Goal: Information Seeking & Learning: Compare options

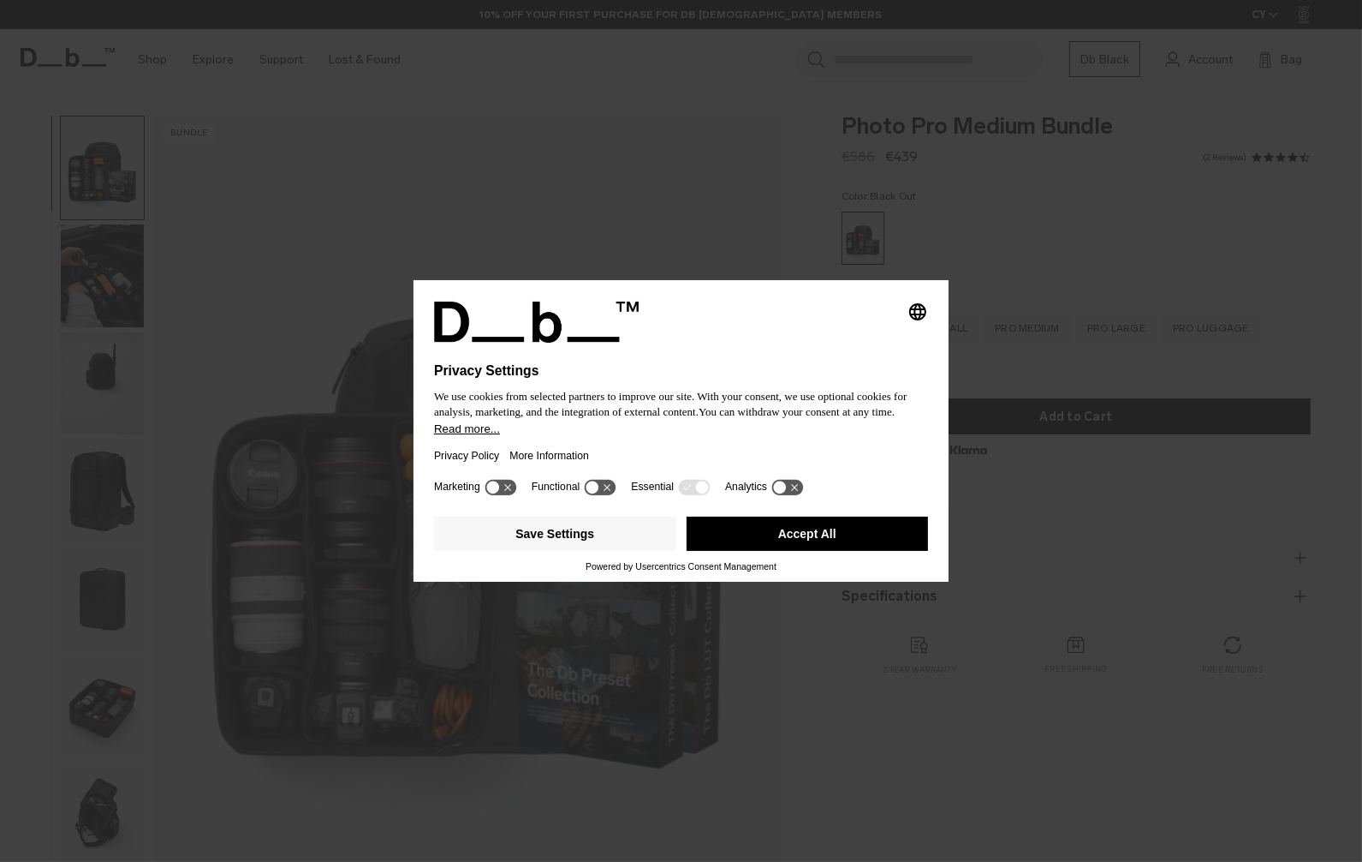
click at [754, 542] on button "Accept All" at bounding box center [808, 533] width 242 height 34
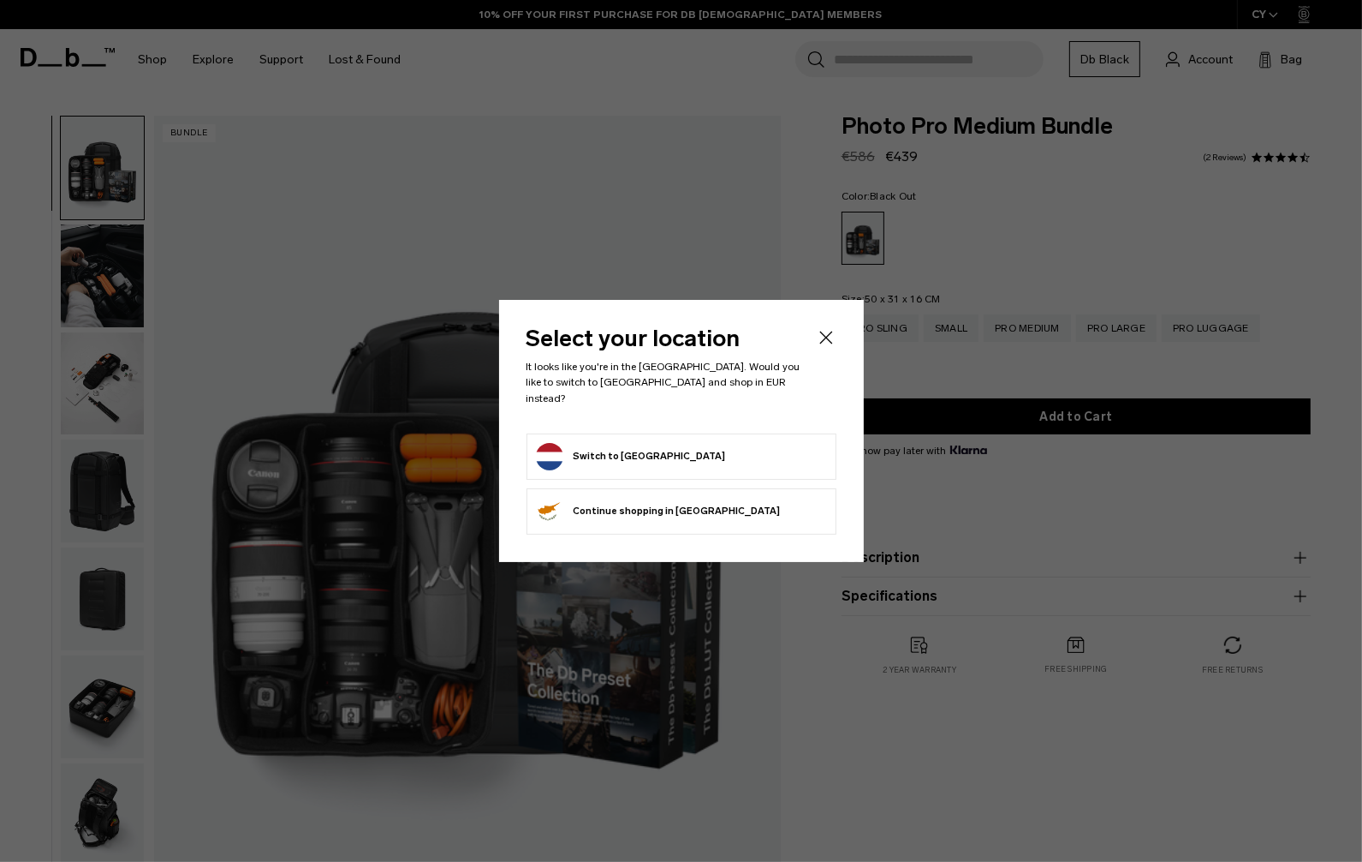
click at [822, 344] on icon "Close" at bounding box center [826, 337] width 13 height 13
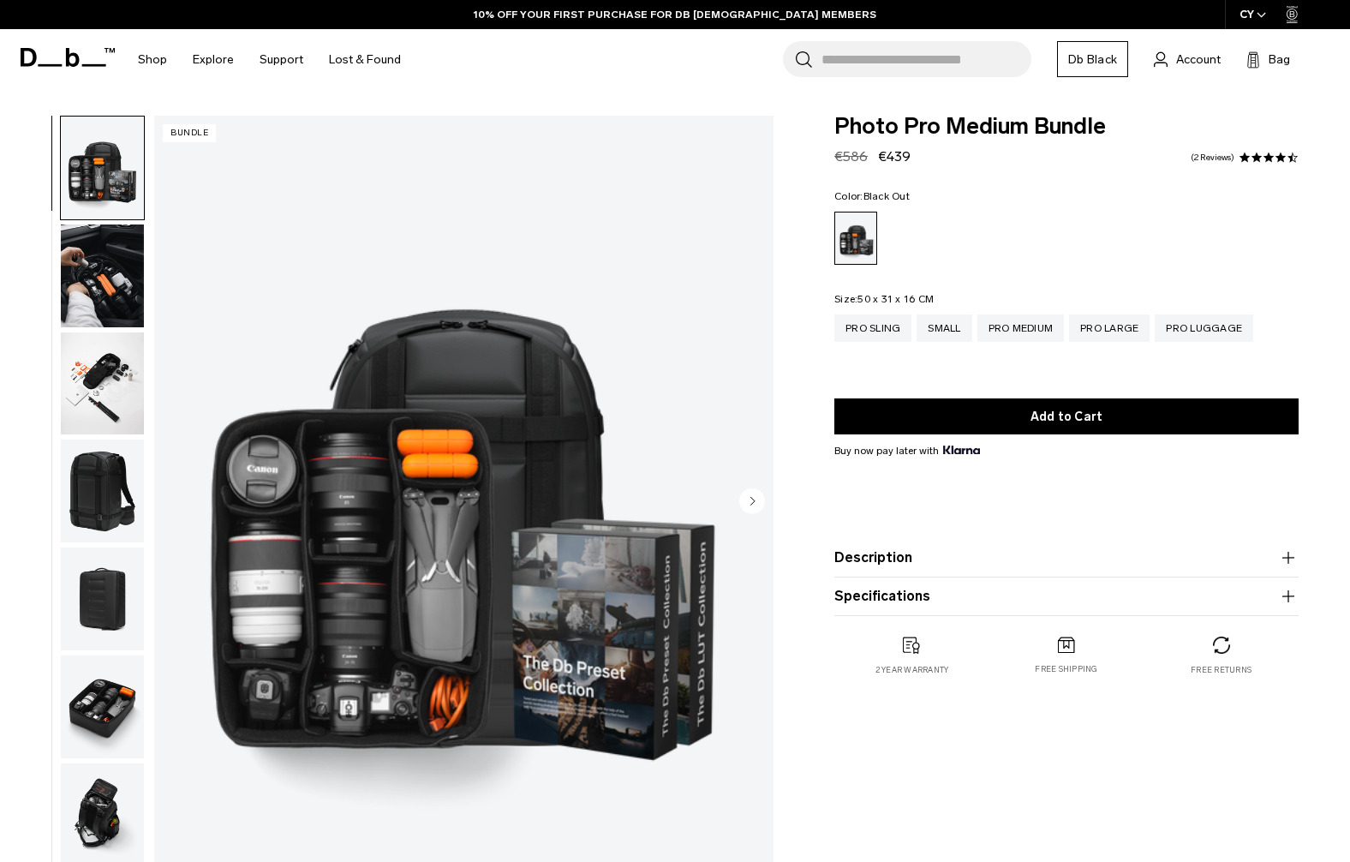
click at [93, 176] on img "button" at bounding box center [102, 167] width 83 height 103
click at [1098, 331] on div "Pro Large" at bounding box center [1109, 327] width 80 height 27
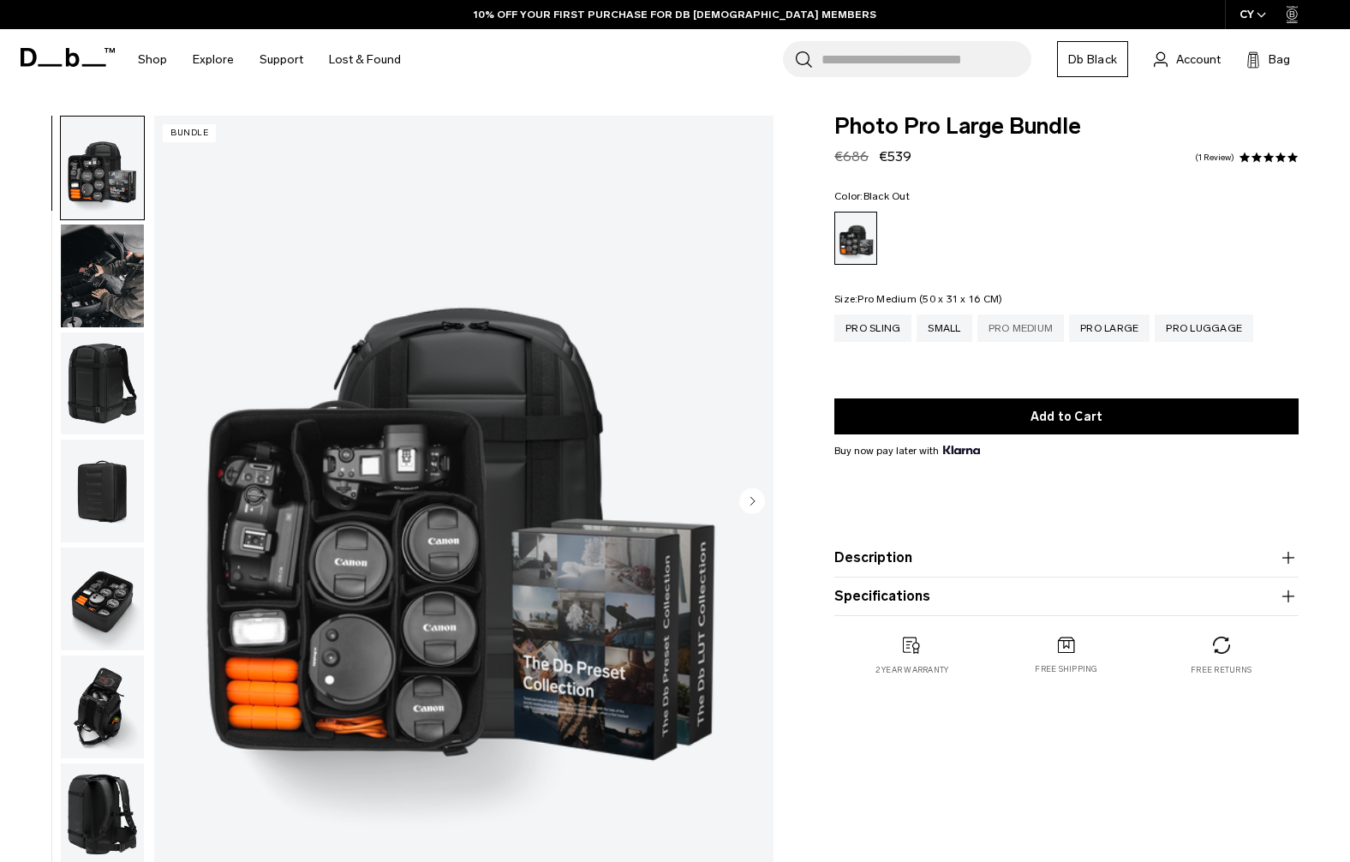
click at [993, 331] on div "Pro Medium" at bounding box center [1020, 327] width 87 height 27
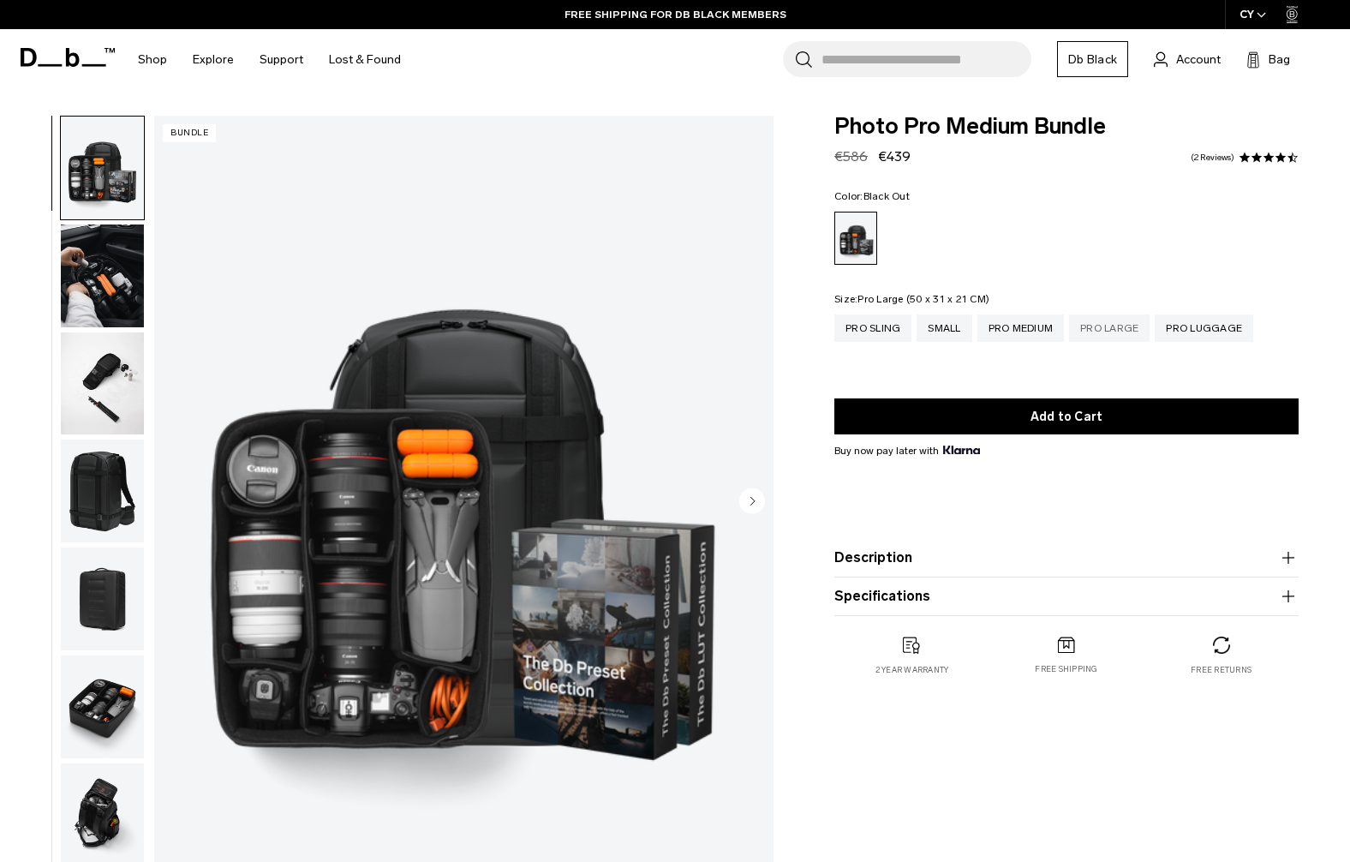
click at [1096, 325] on div "Pro Large" at bounding box center [1109, 327] width 80 height 27
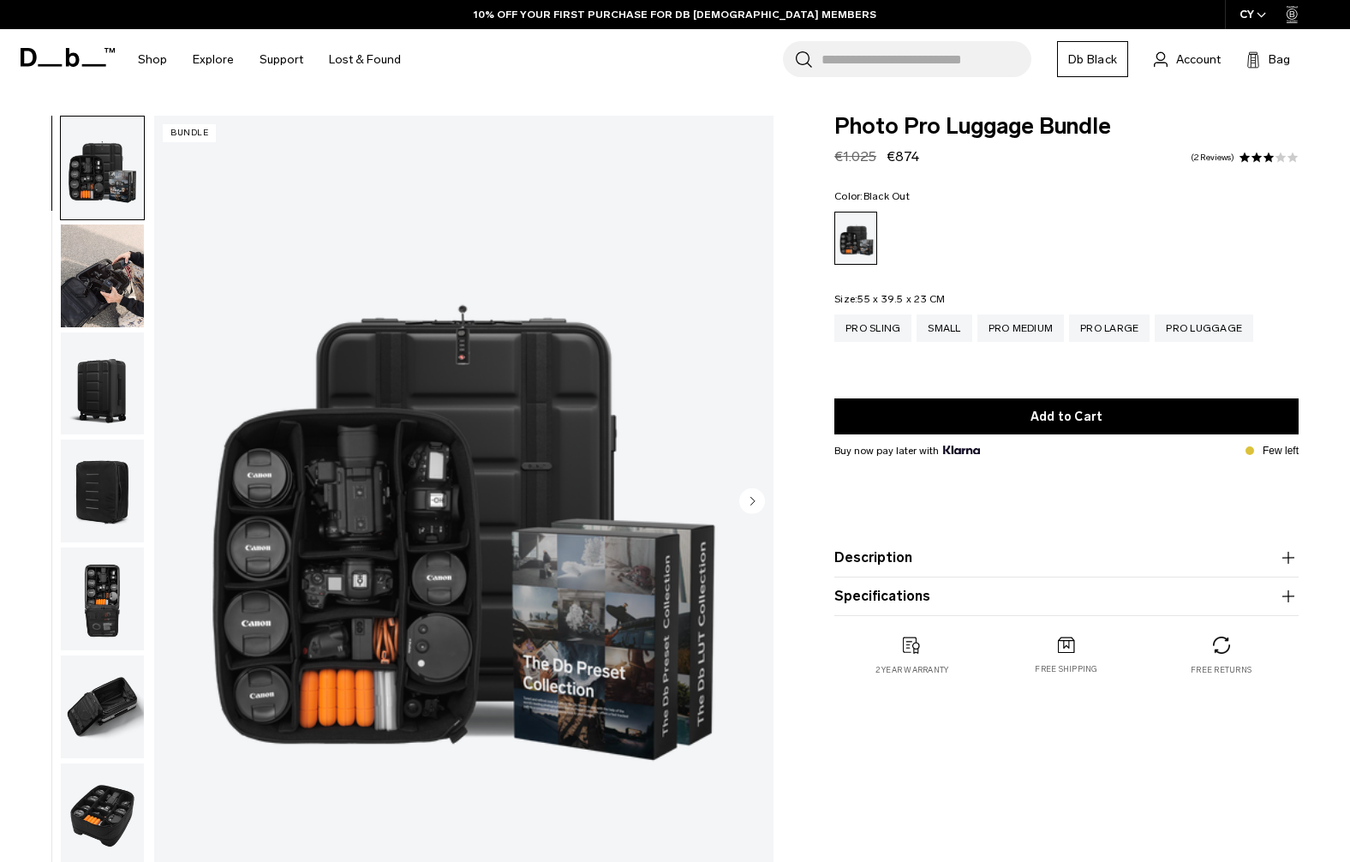
click at [758, 498] on circle "Next slide" at bounding box center [752, 500] width 26 height 26
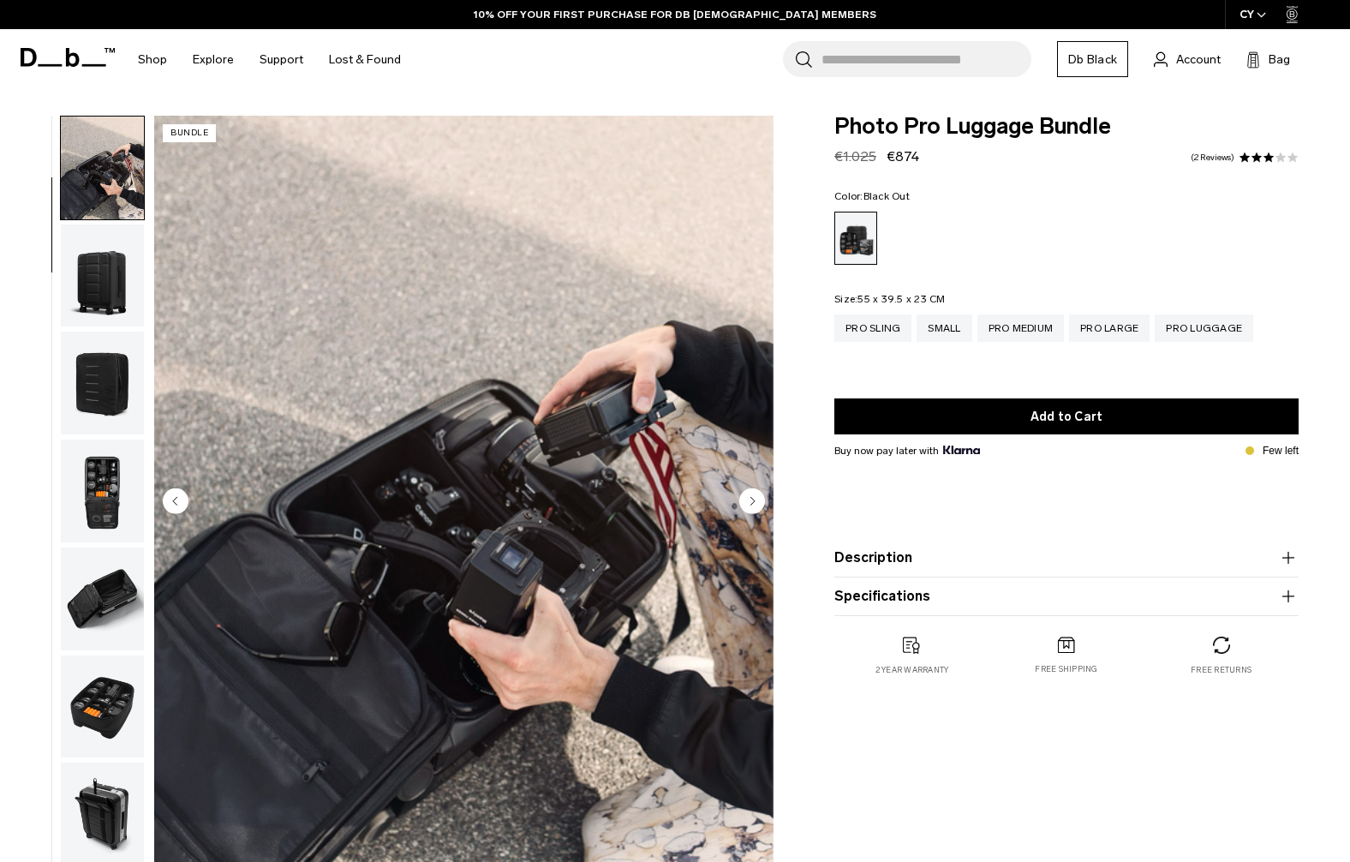
click at [758, 498] on circle "Next slide" at bounding box center [752, 500] width 26 height 26
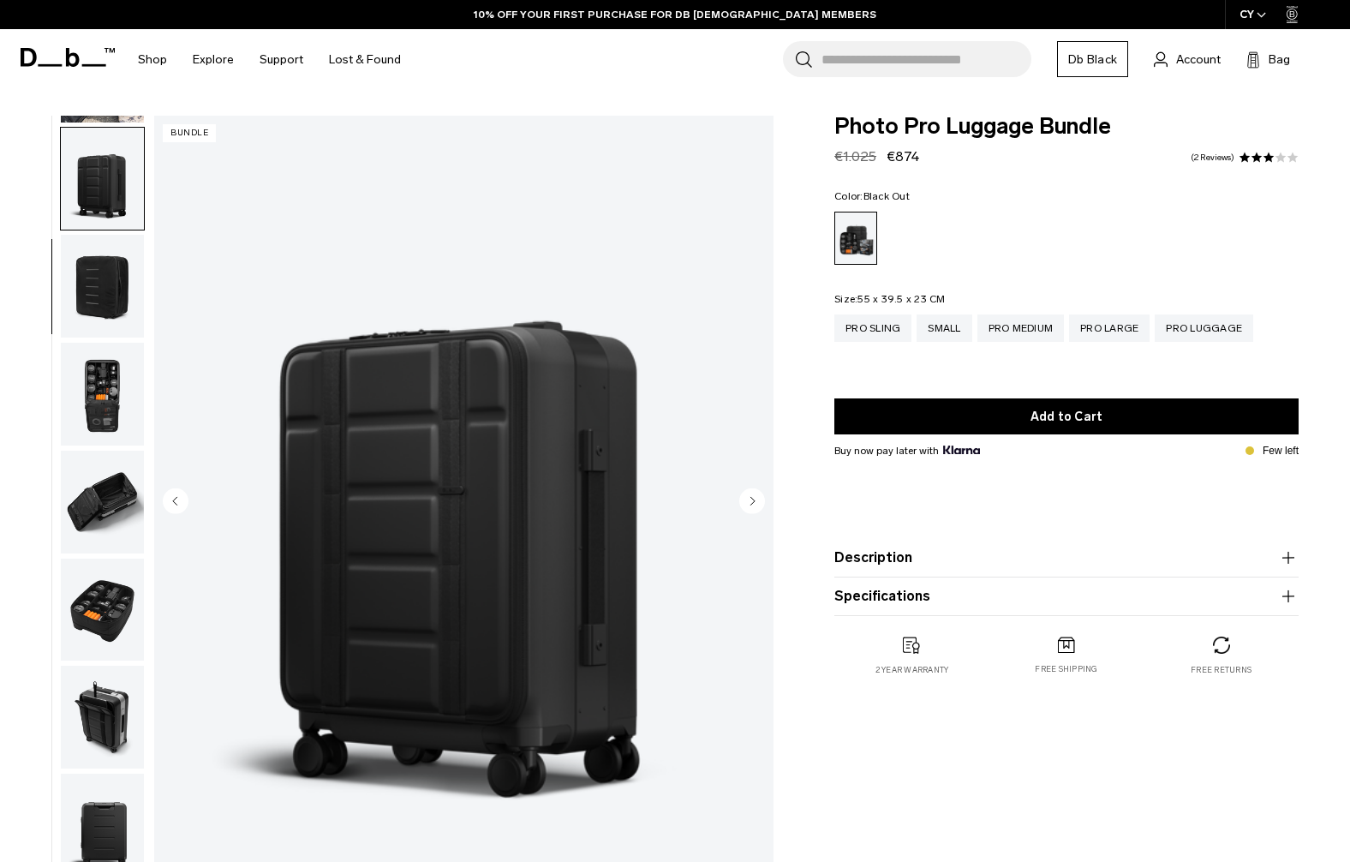
scroll to position [216, 0]
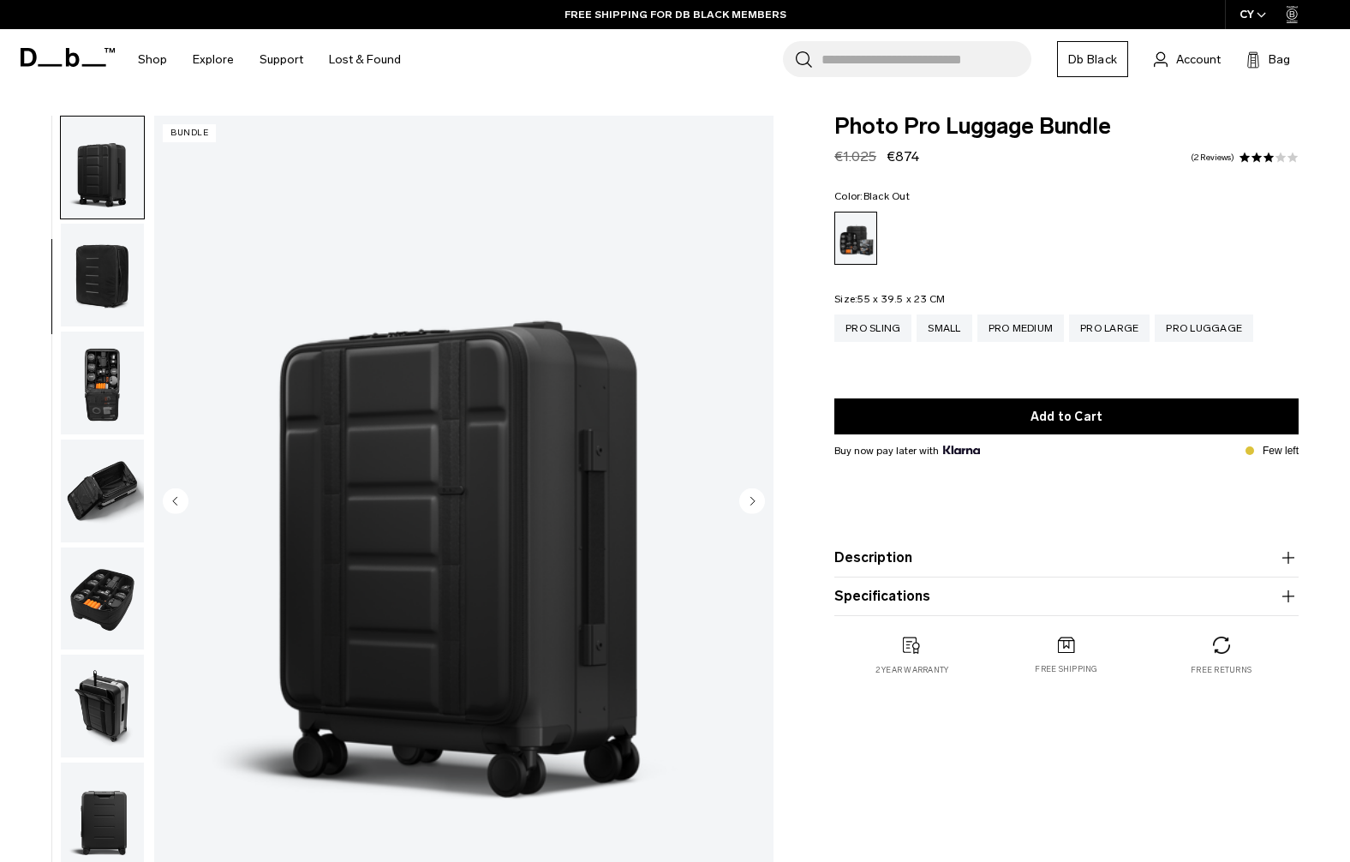
click at [758, 498] on circle "Next slide" at bounding box center [752, 500] width 26 height 26
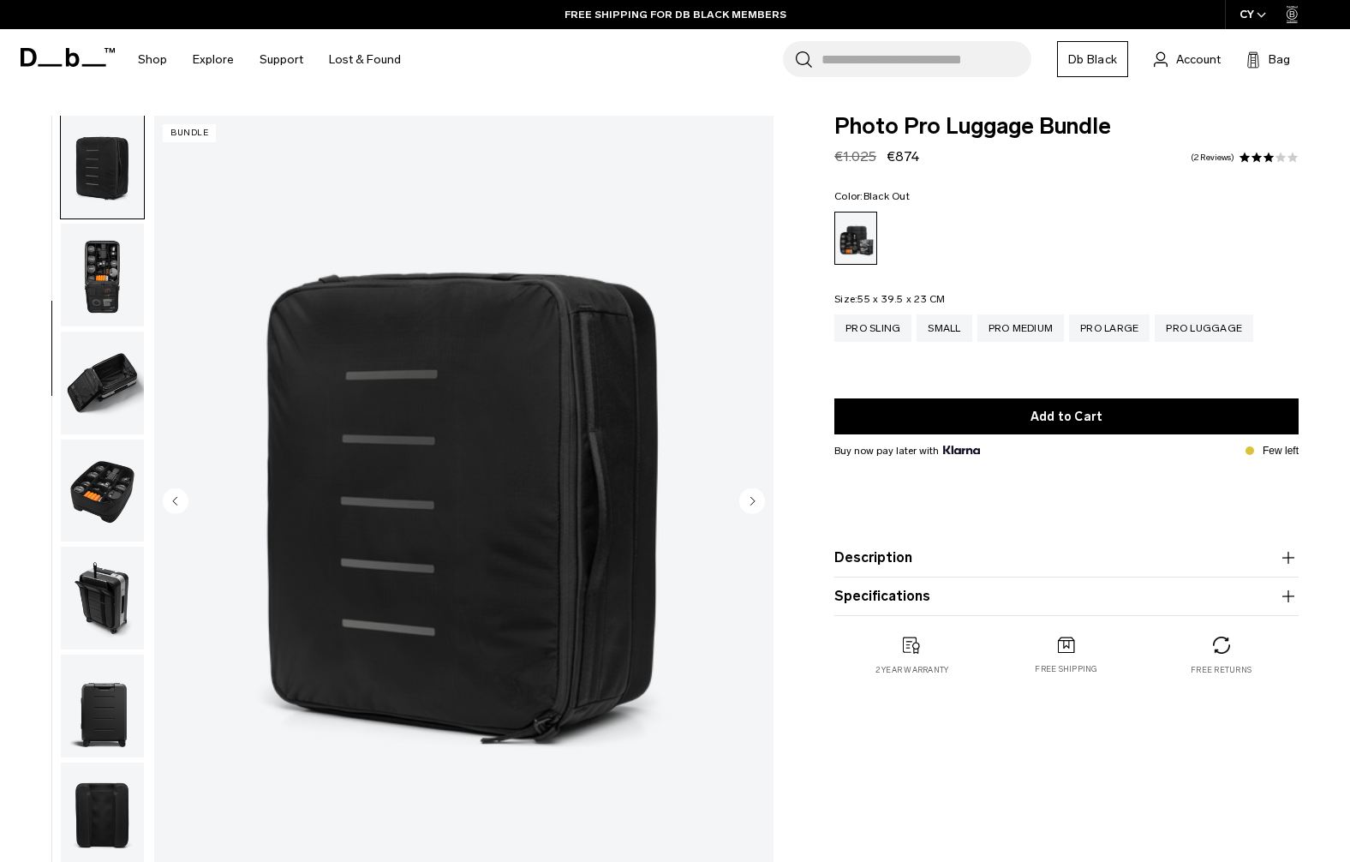
click at [758, 498] on circle "Next slide" at bounding box center [752, 500] width 26 height 26
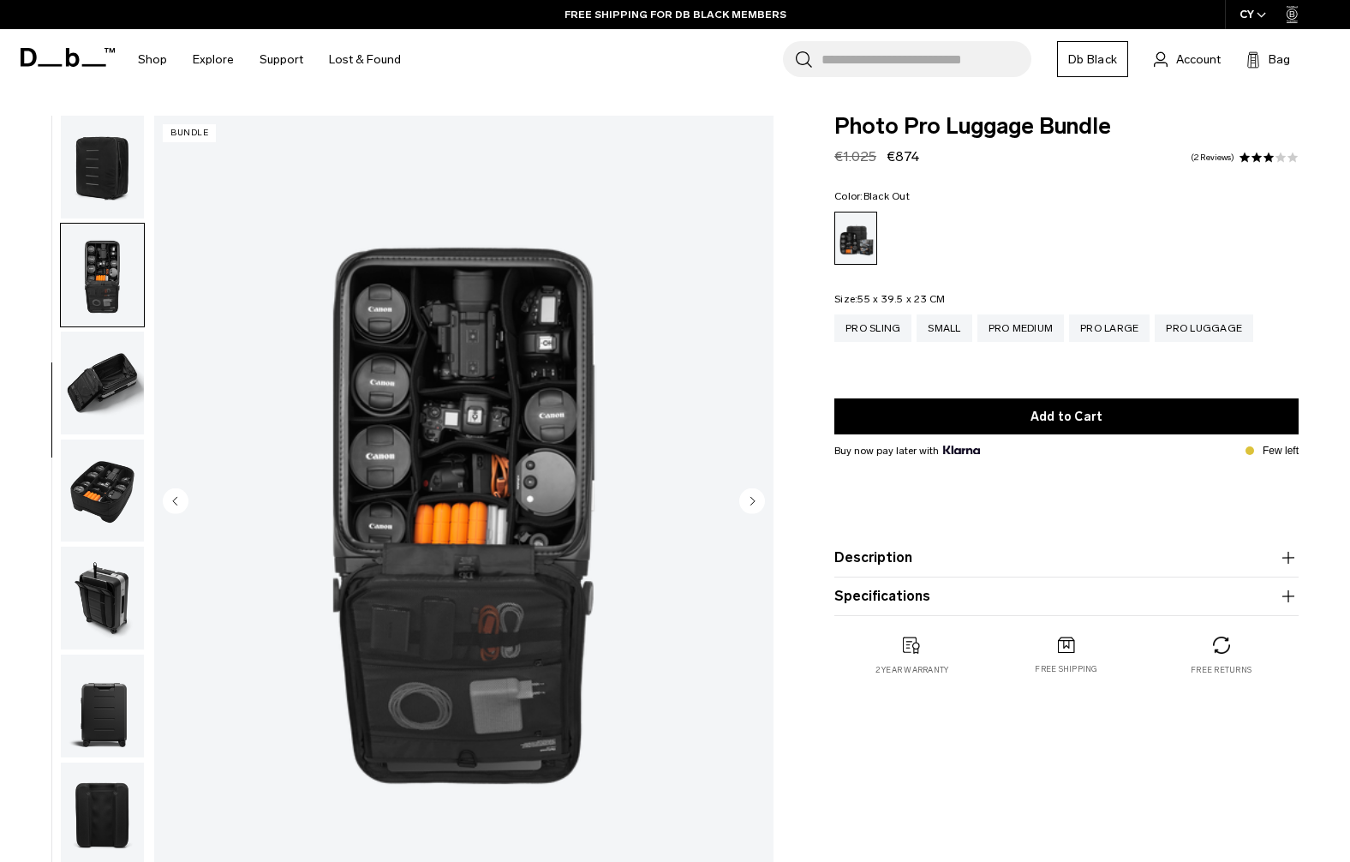
scroll to position [432, 0]
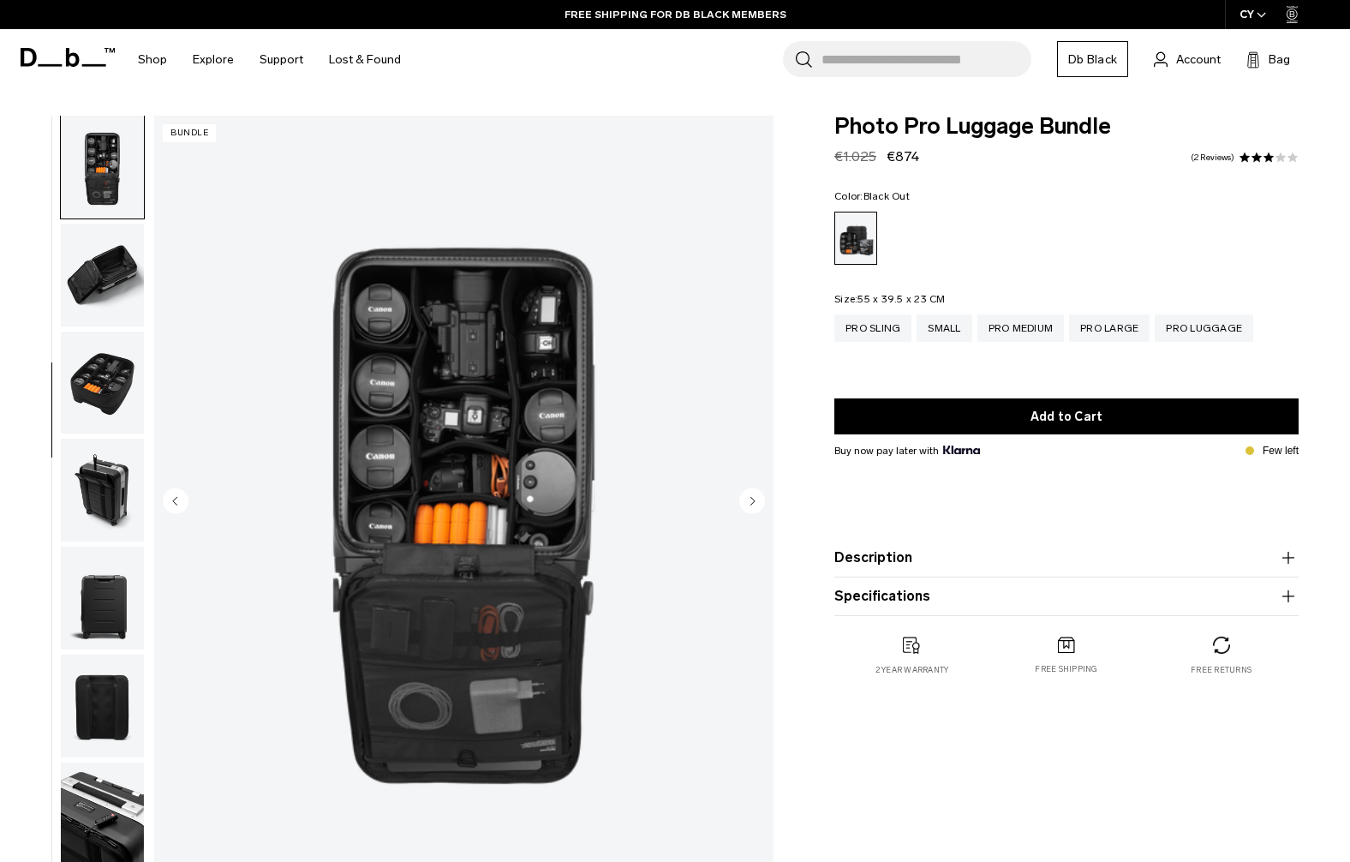
click at [758, 498] on circle "Next slide" at bounding box center [752, 500] width 26 height 26
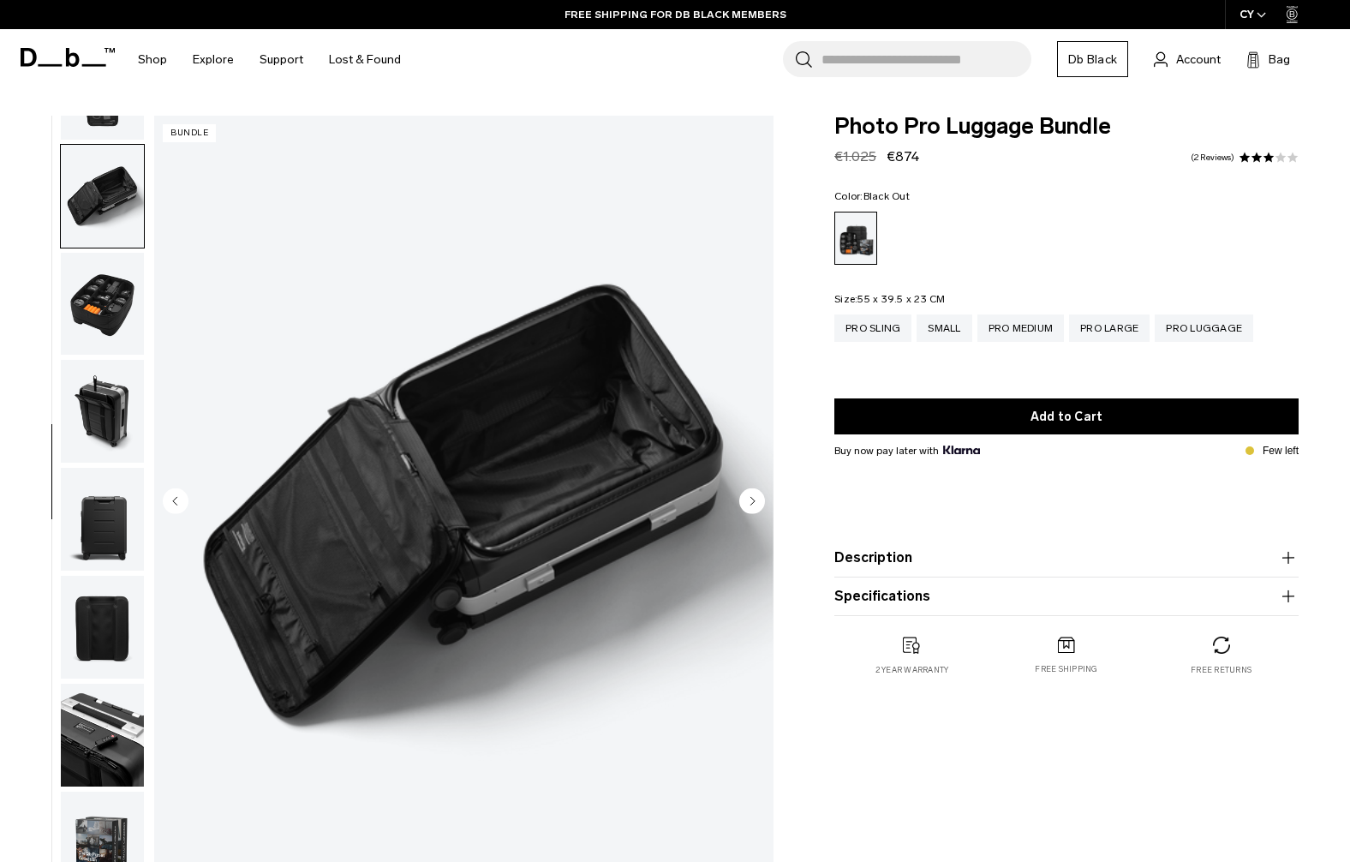
scroll to position [516, 0]
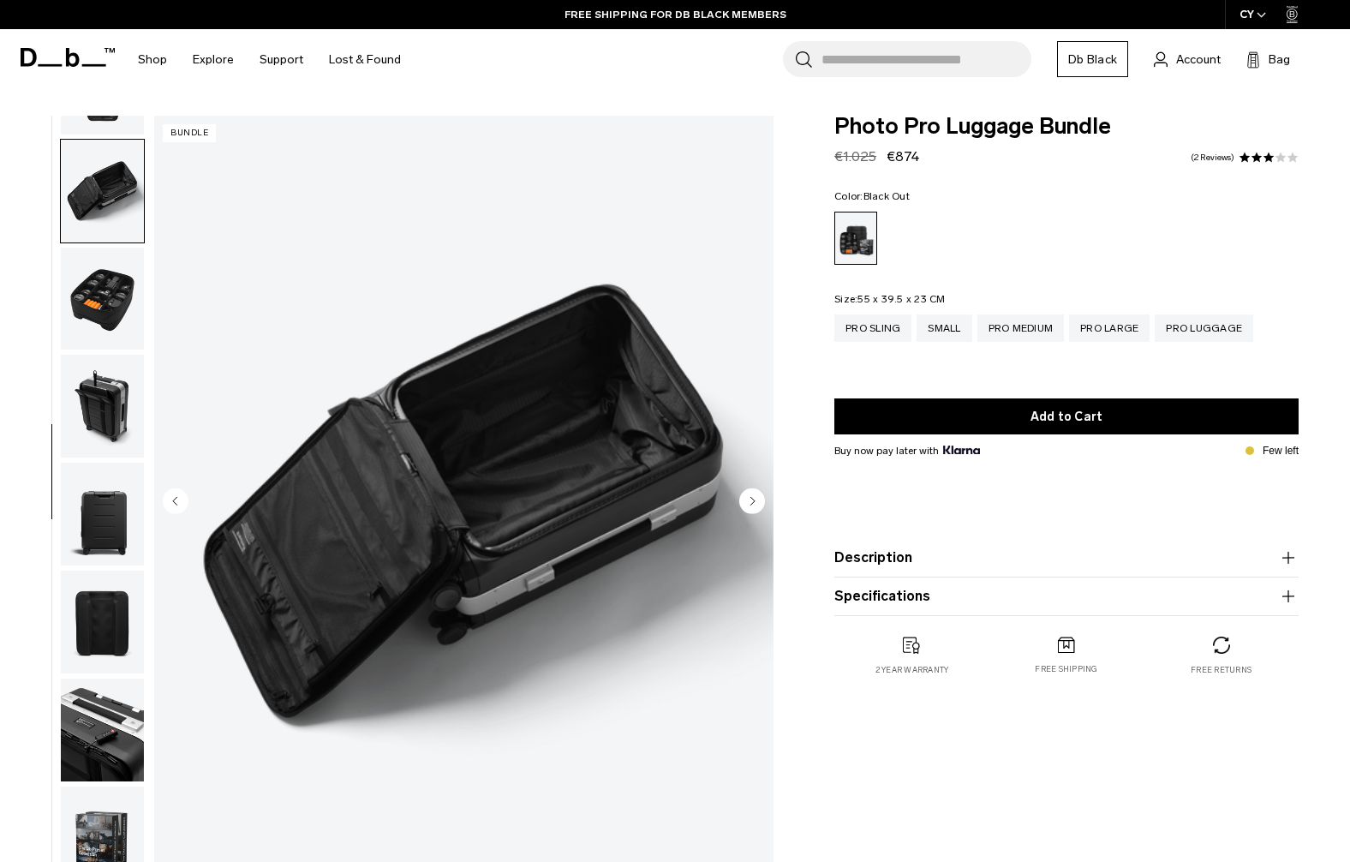
click at [758, 498] on circle "Next slide" at bounding box center [752, 500] width 26 height 26
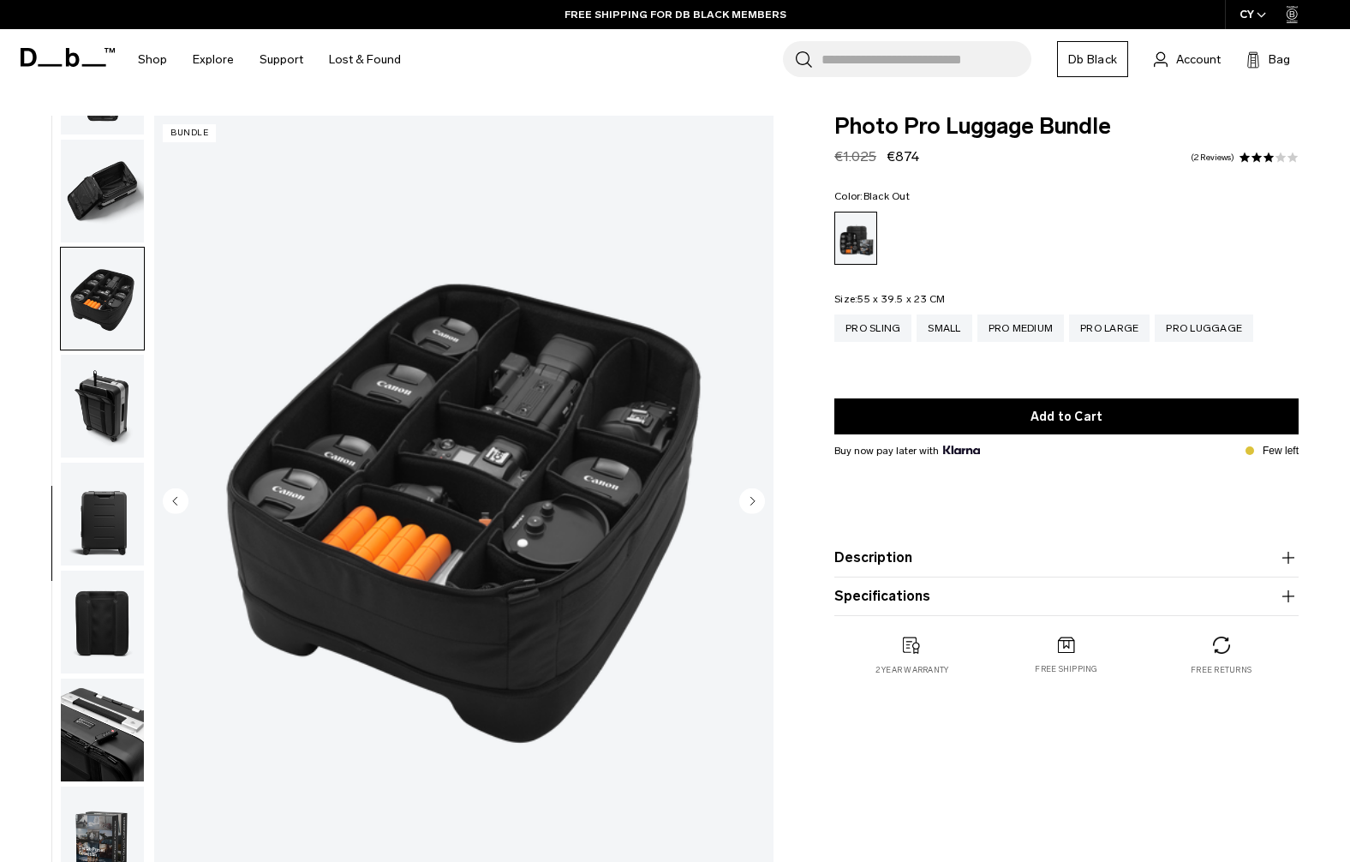
click at [758, 498] on circle "Next slide" at bounding box center [752, 500] width 26 height 26
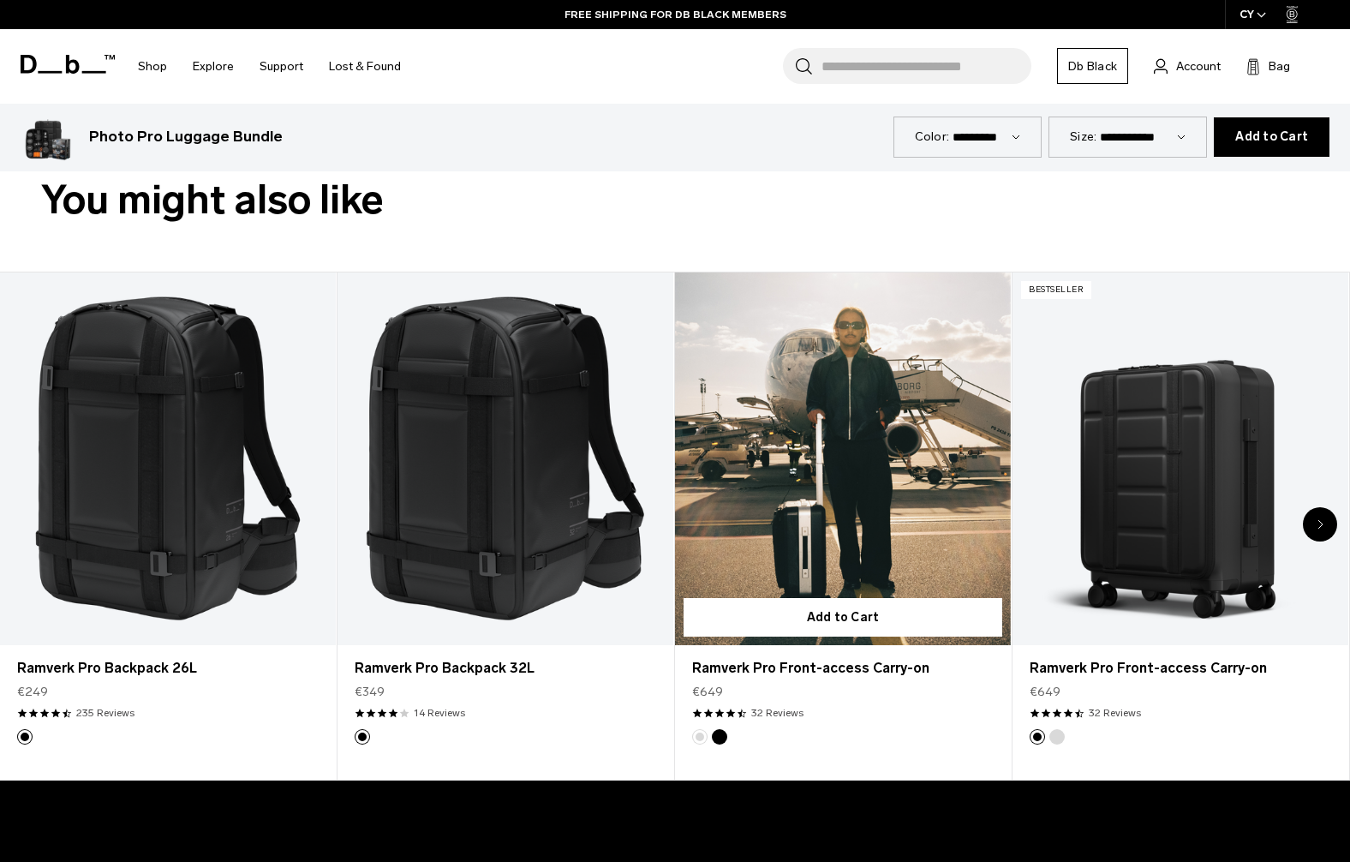
scroll to position [798, 0]
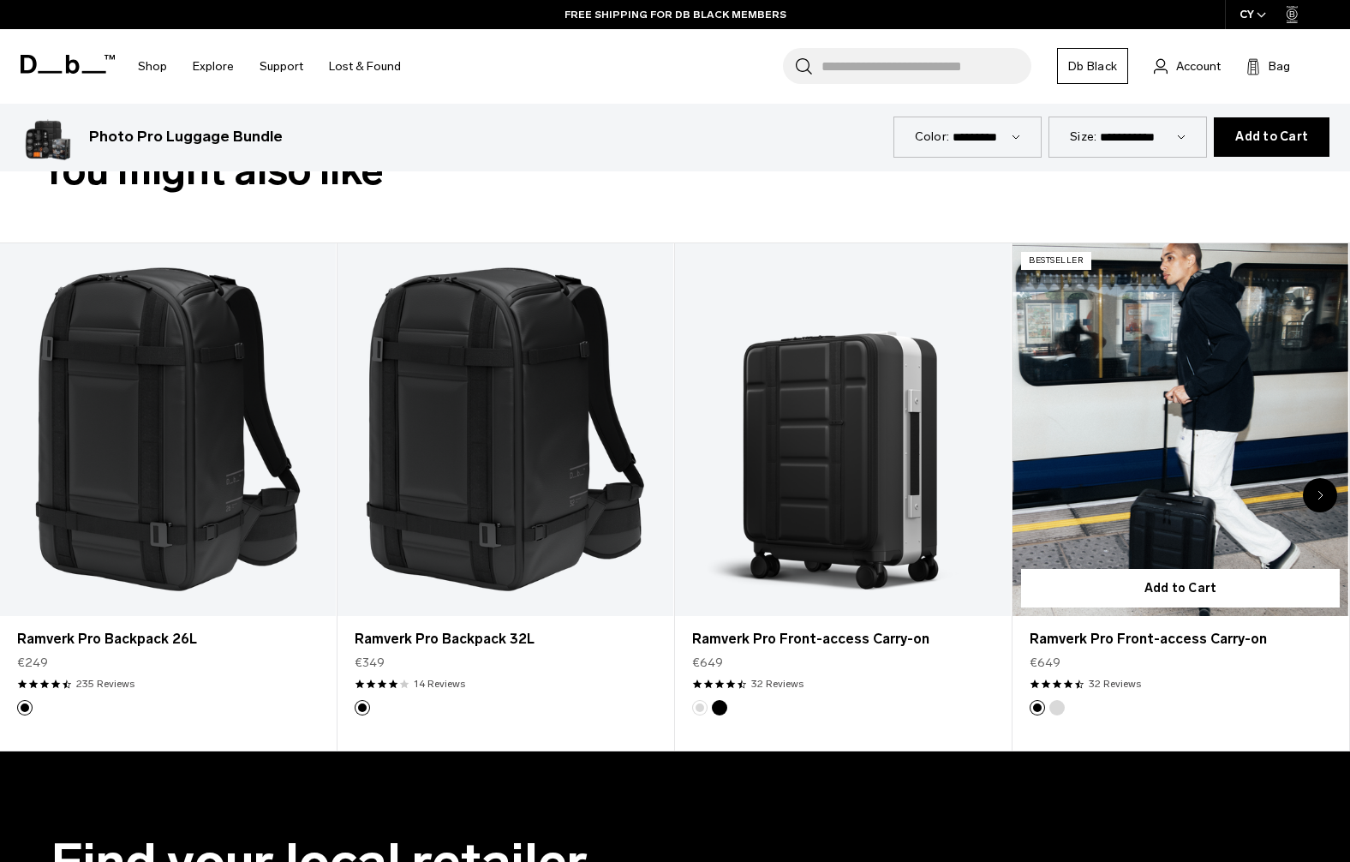
click at [1140, 504] on link "Ramverk Pro Front-access Carry-on" at bounding box center [1180, 429] width 336 height 373
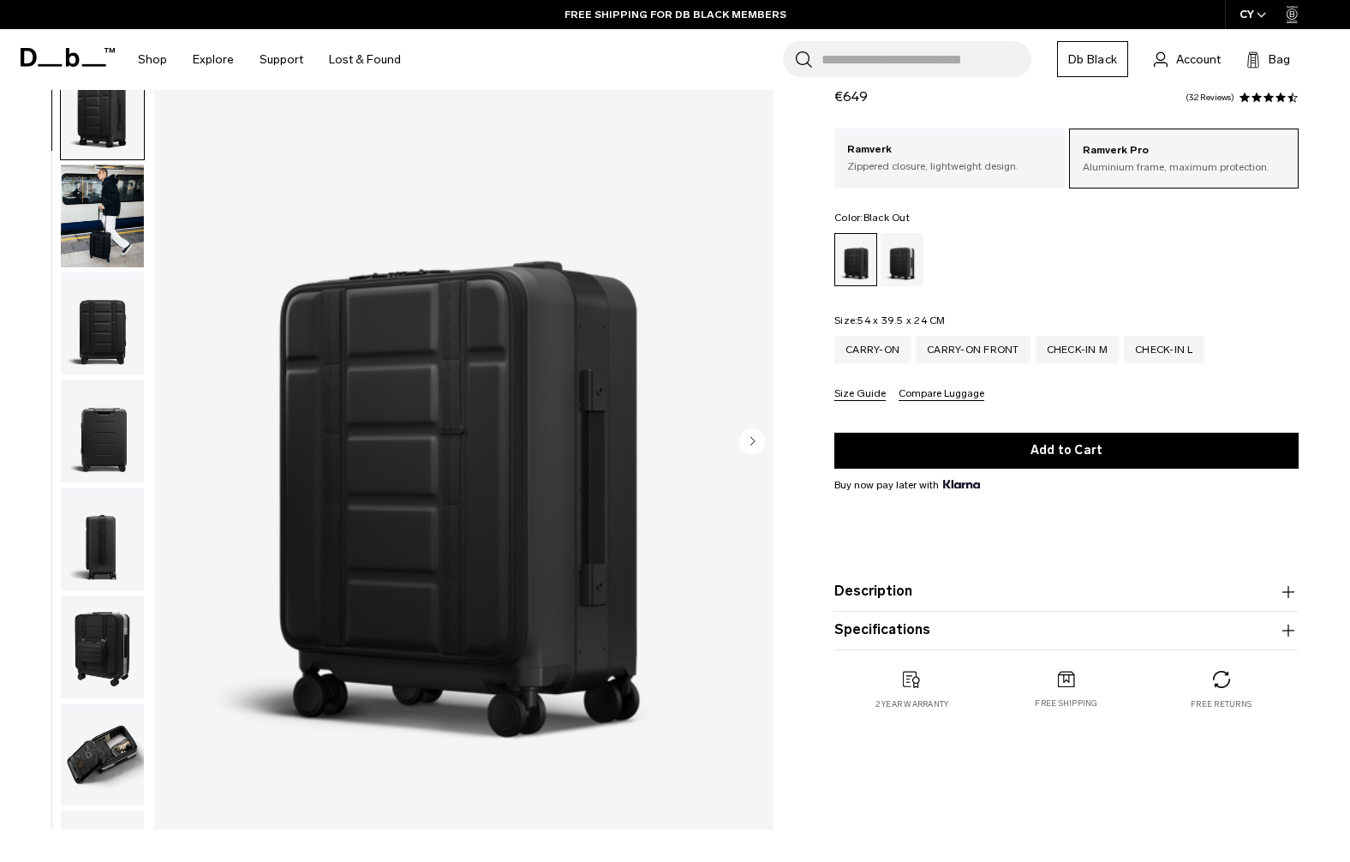
scroll to position [171, 0]
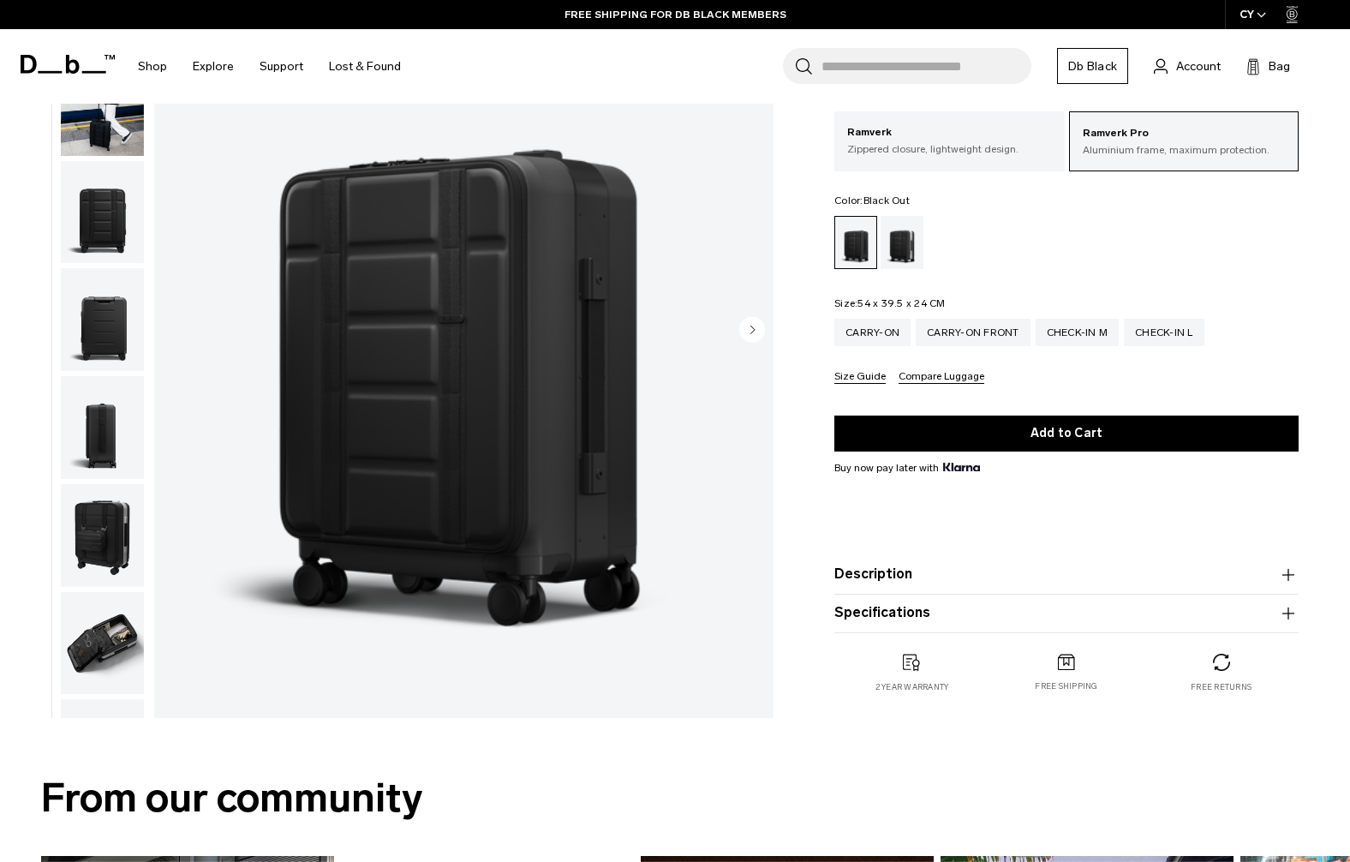
click at [113, 640] on img "button" at bounding box center [102, 643] width 83 height 103
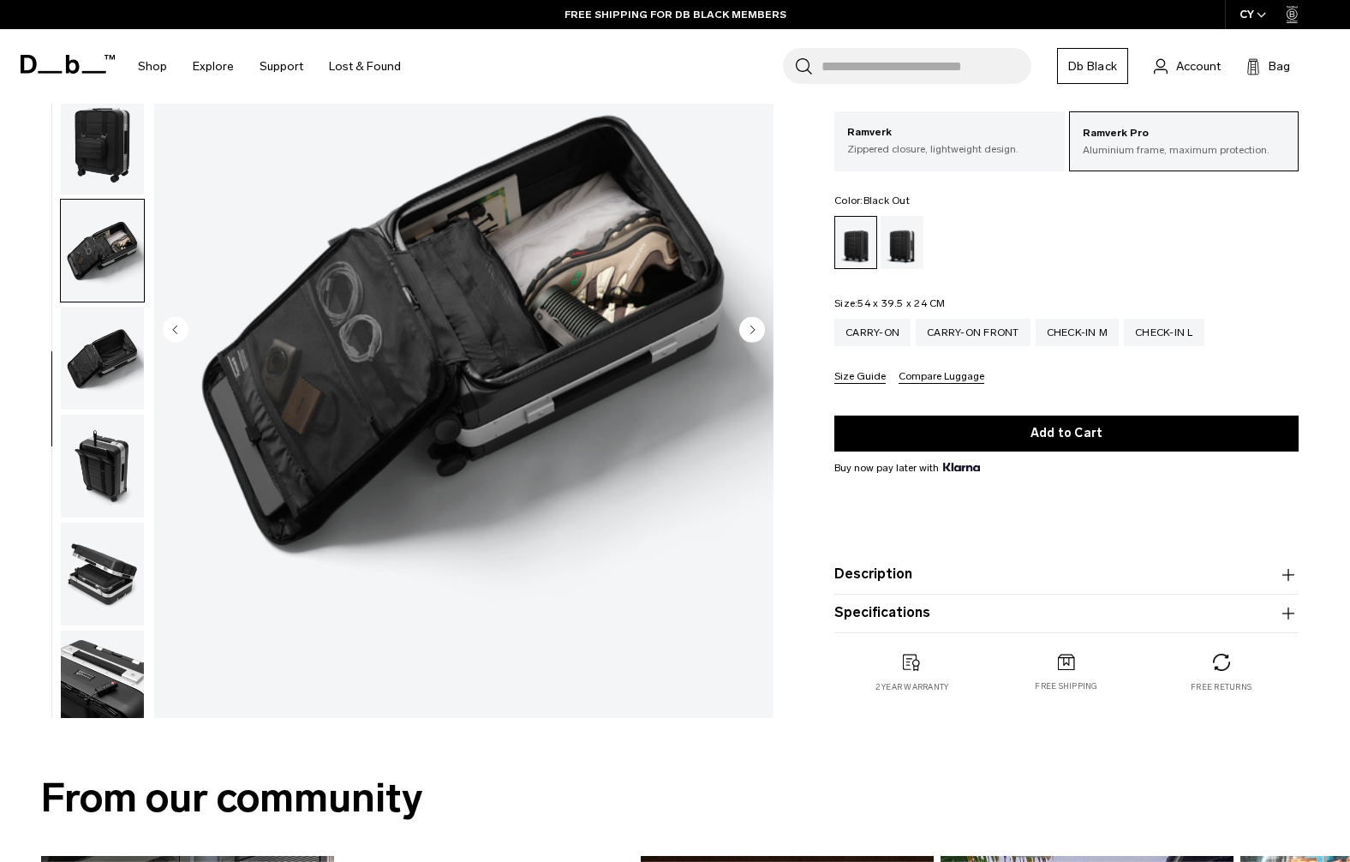
scroll to position [408, 0]
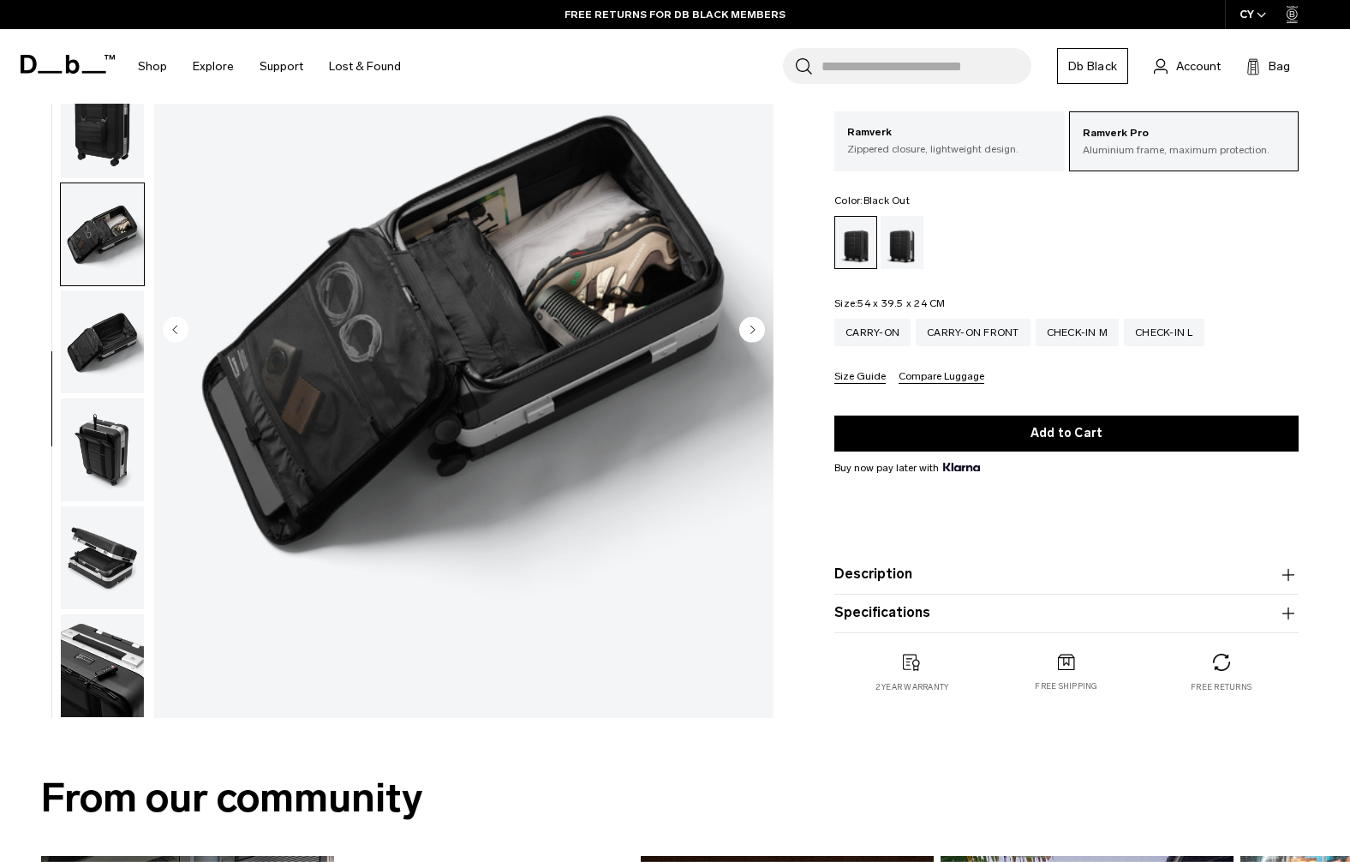
click at [116, 333] on img "button" at bounding box center [102, 341] width 83 height 103
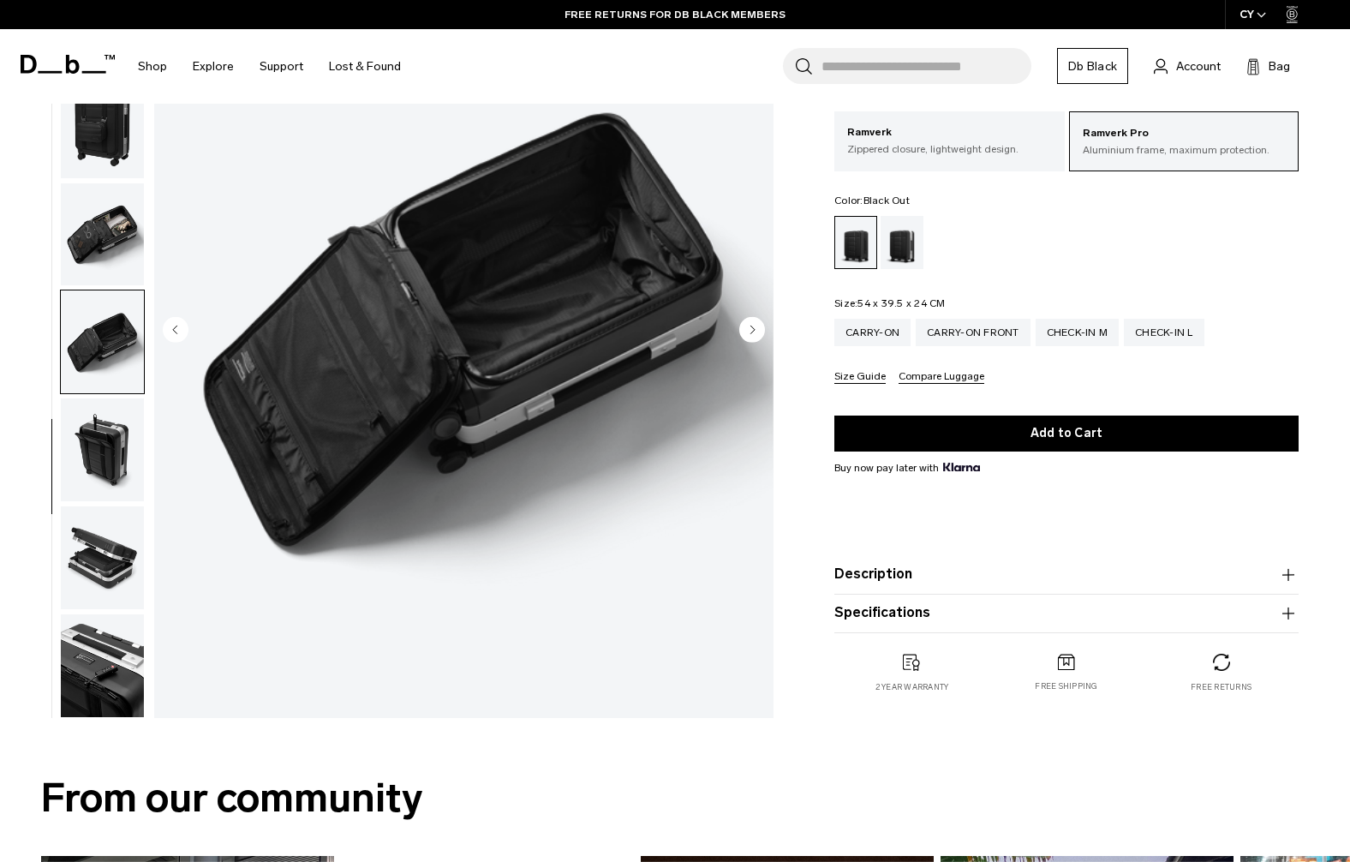
click at [110, 240] on img "button" at bounding box center [102, 234] width 83 height 103
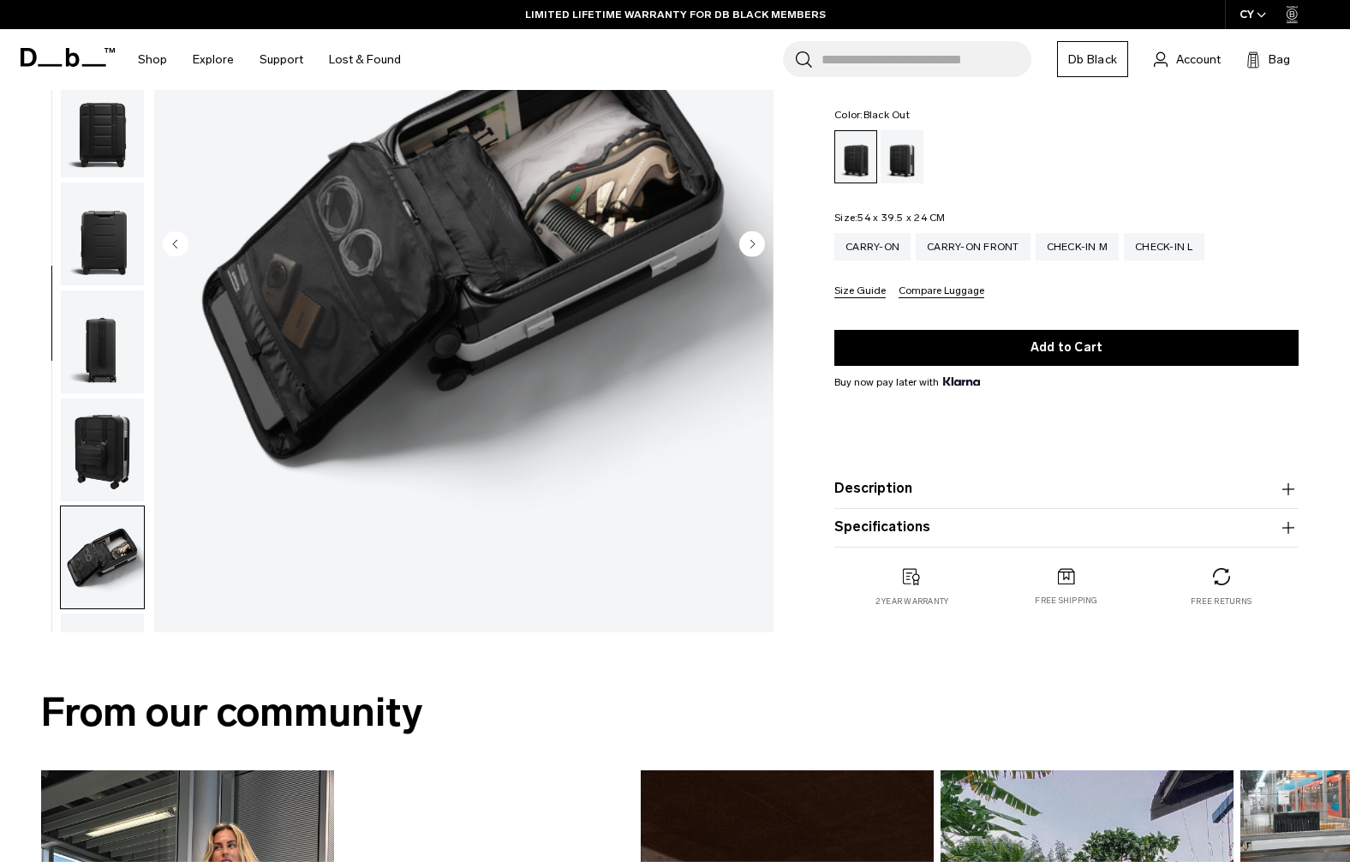
scroll to position [0, 0]
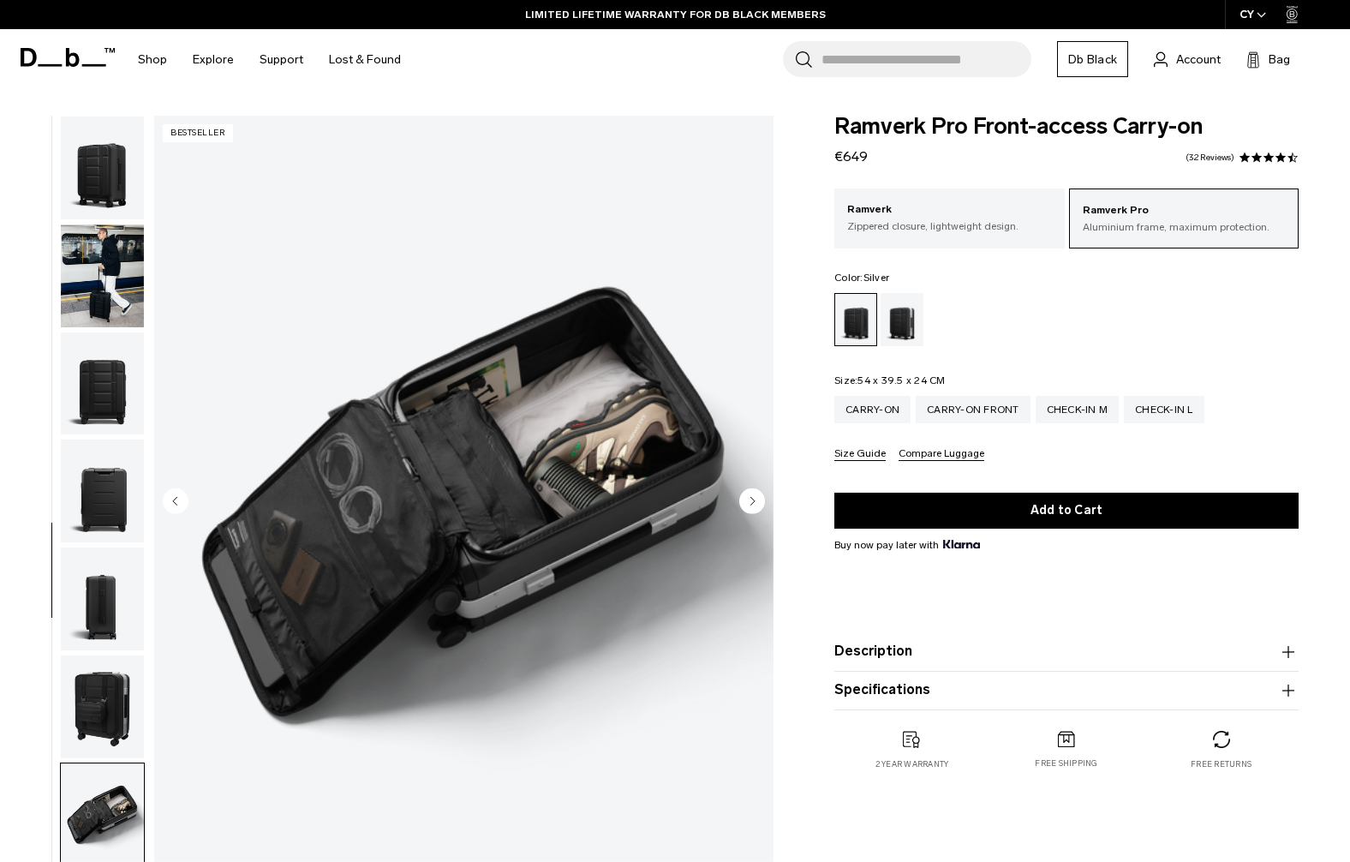
click at [903, 321] on div "Silver" at bounding box center [902, 319] width 44 height 53
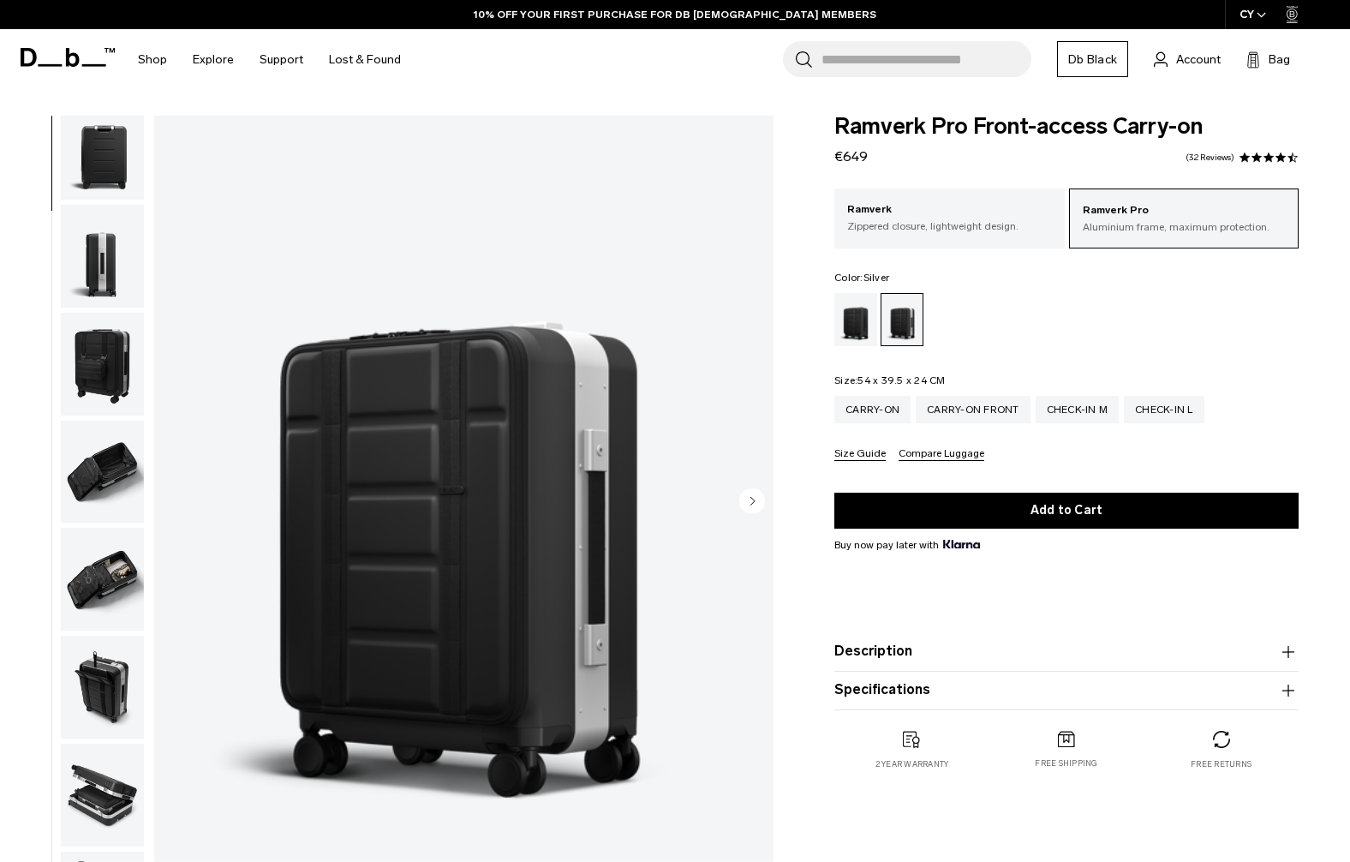
click at [105, 814] on img "button" at bounding box center [102, 794] width 83 height 103
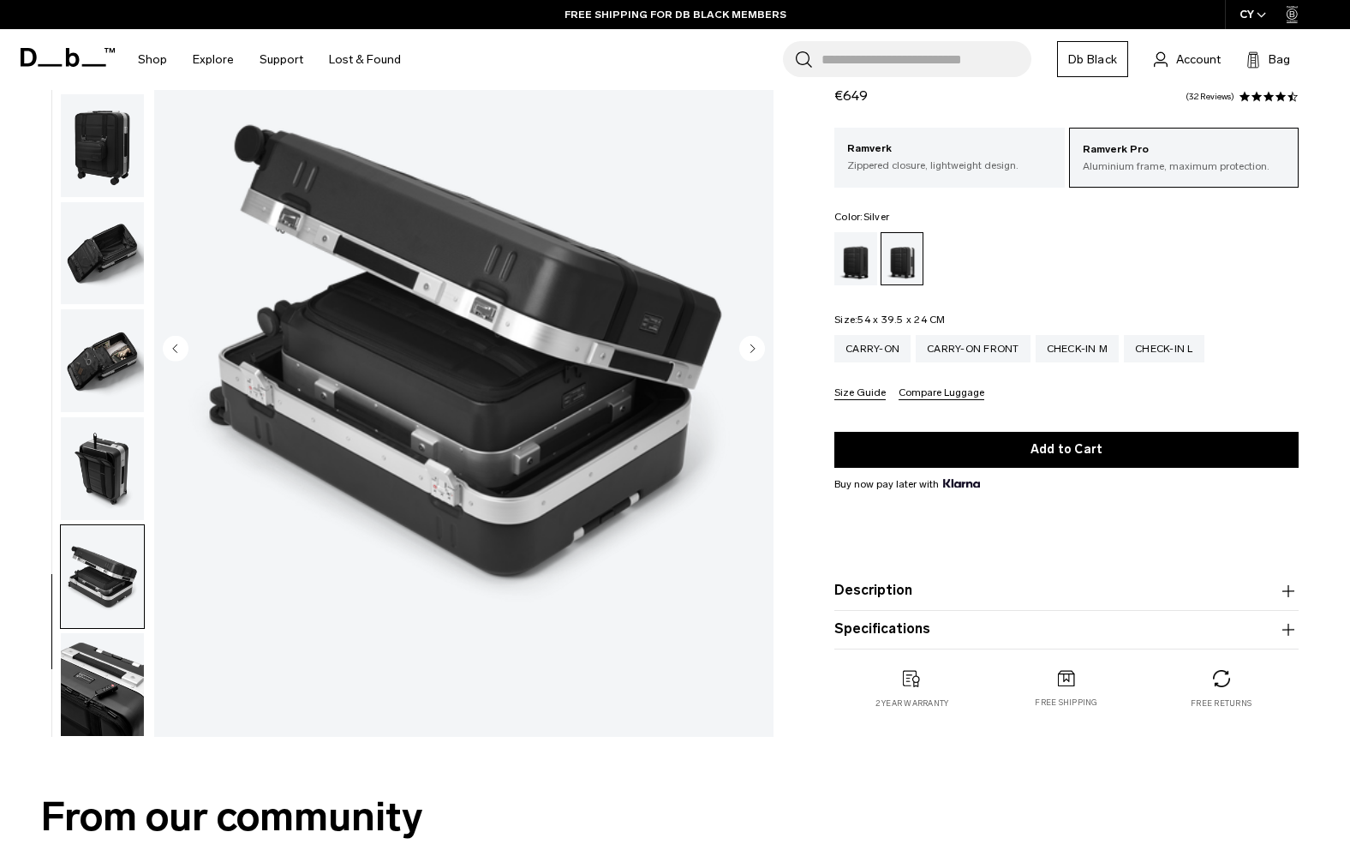
scroll to position [171, 0]
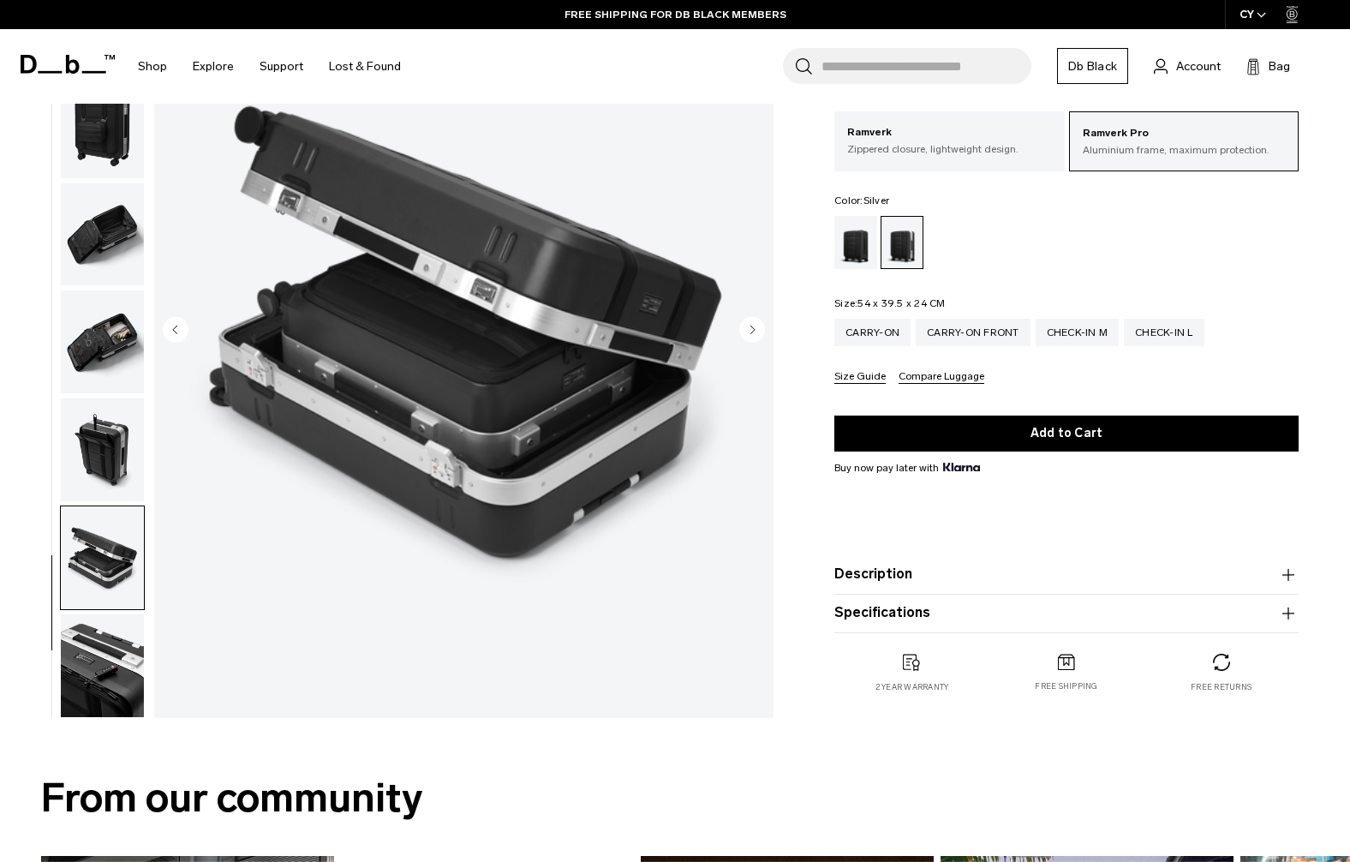
click at [114, 659] on img "button" at bounding box center [102, 665] width 83 height 103
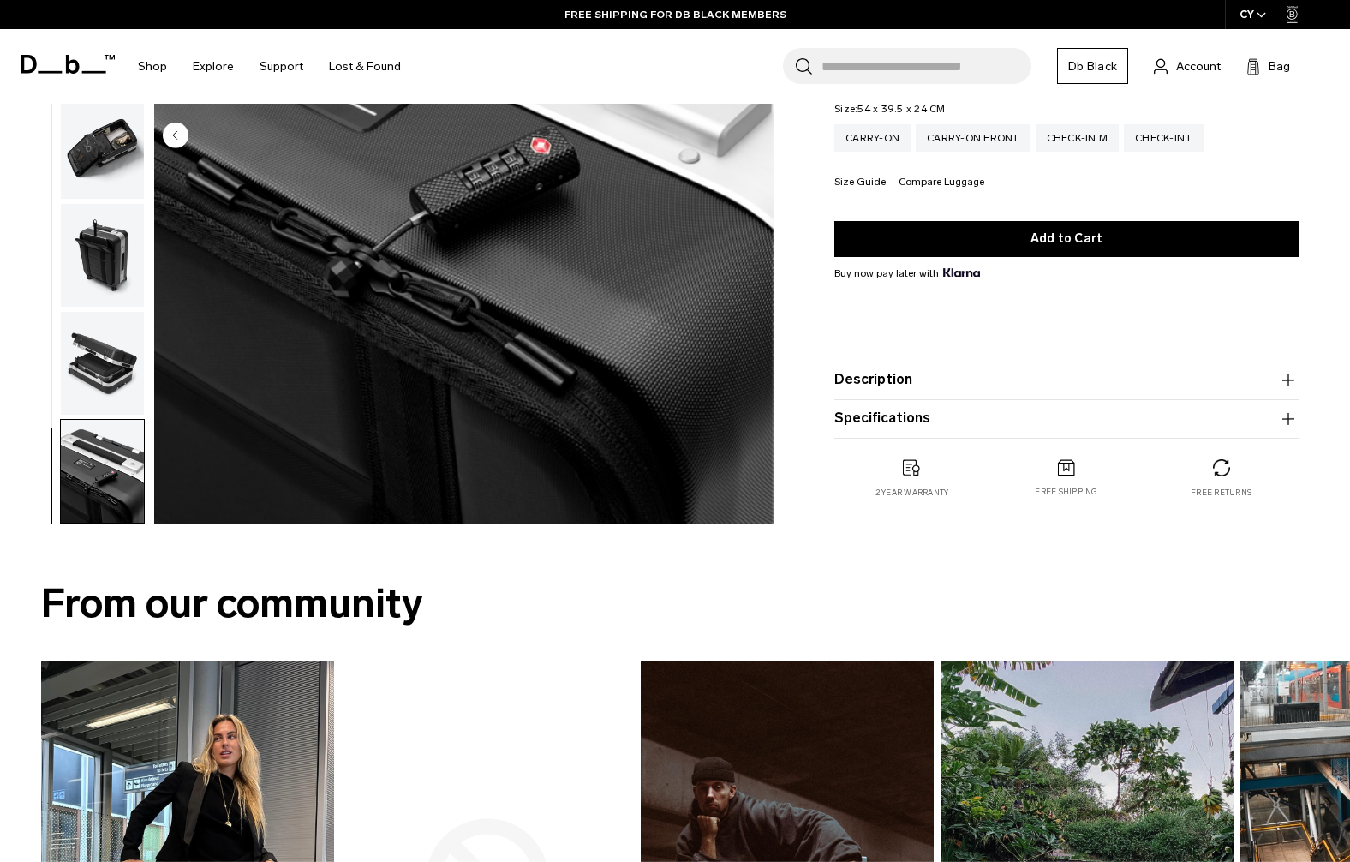
scroll to position [428, 0]
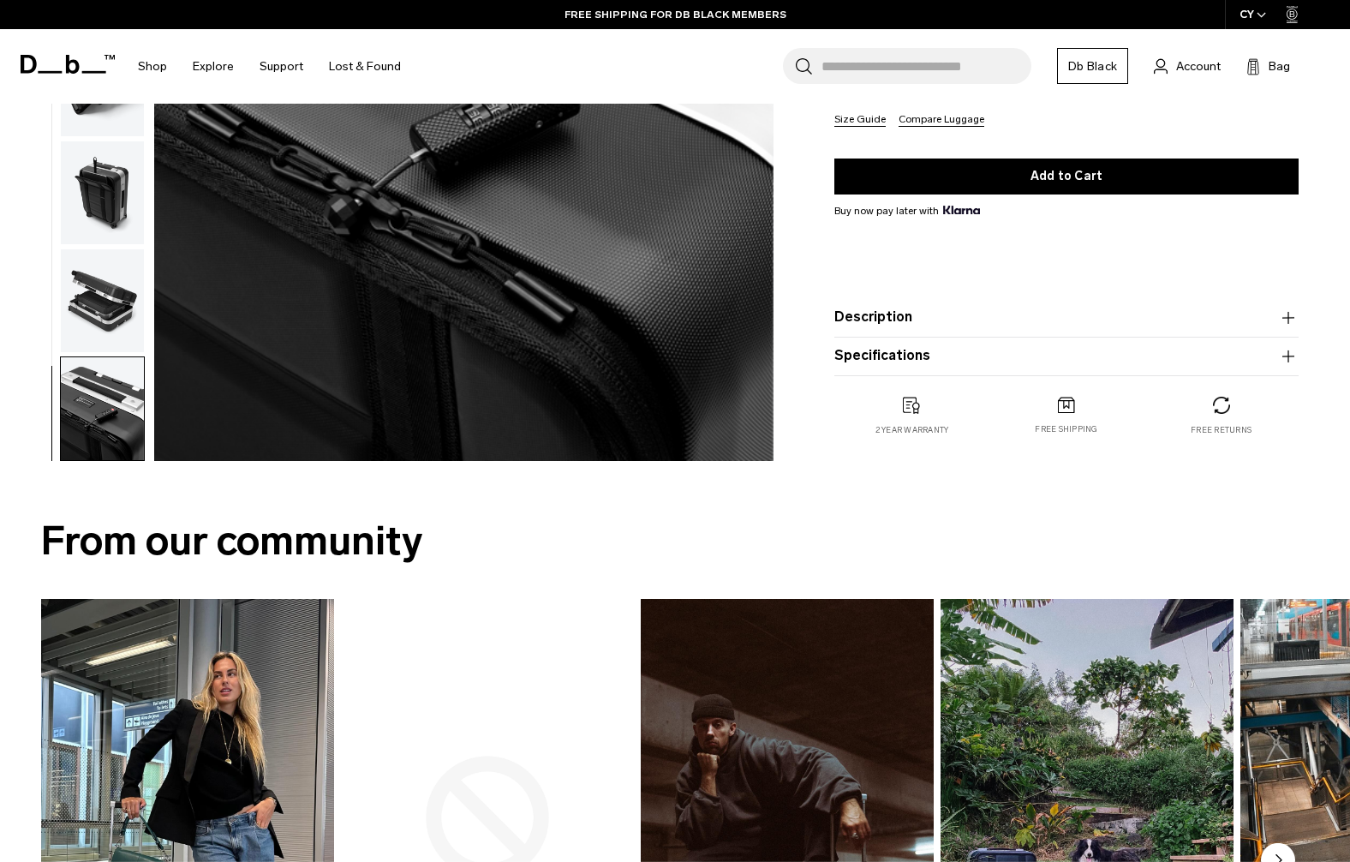
click at [110, 373] on img "button" at bounding box center [102, 408] width 83 height 103
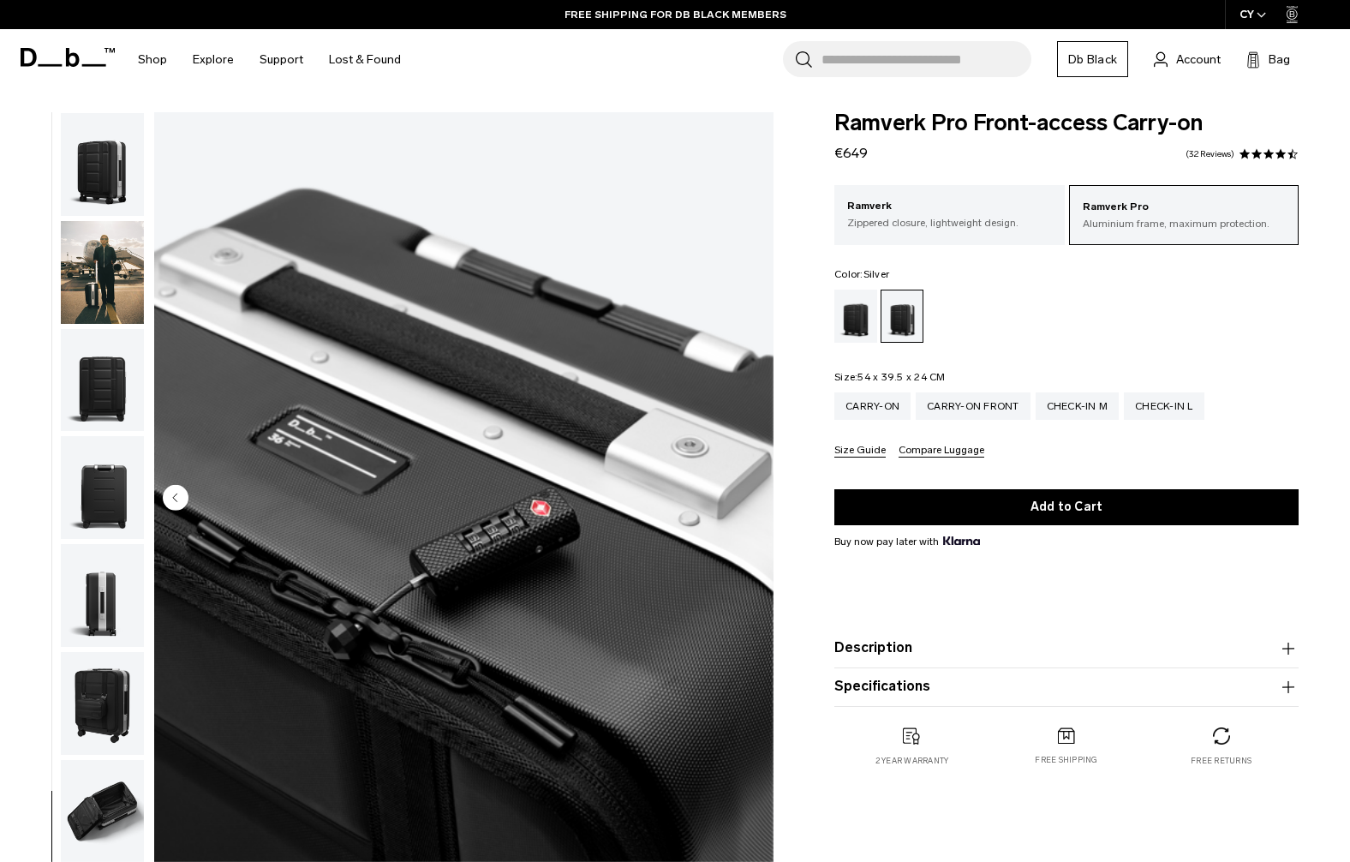
scroll to position [0, 0]
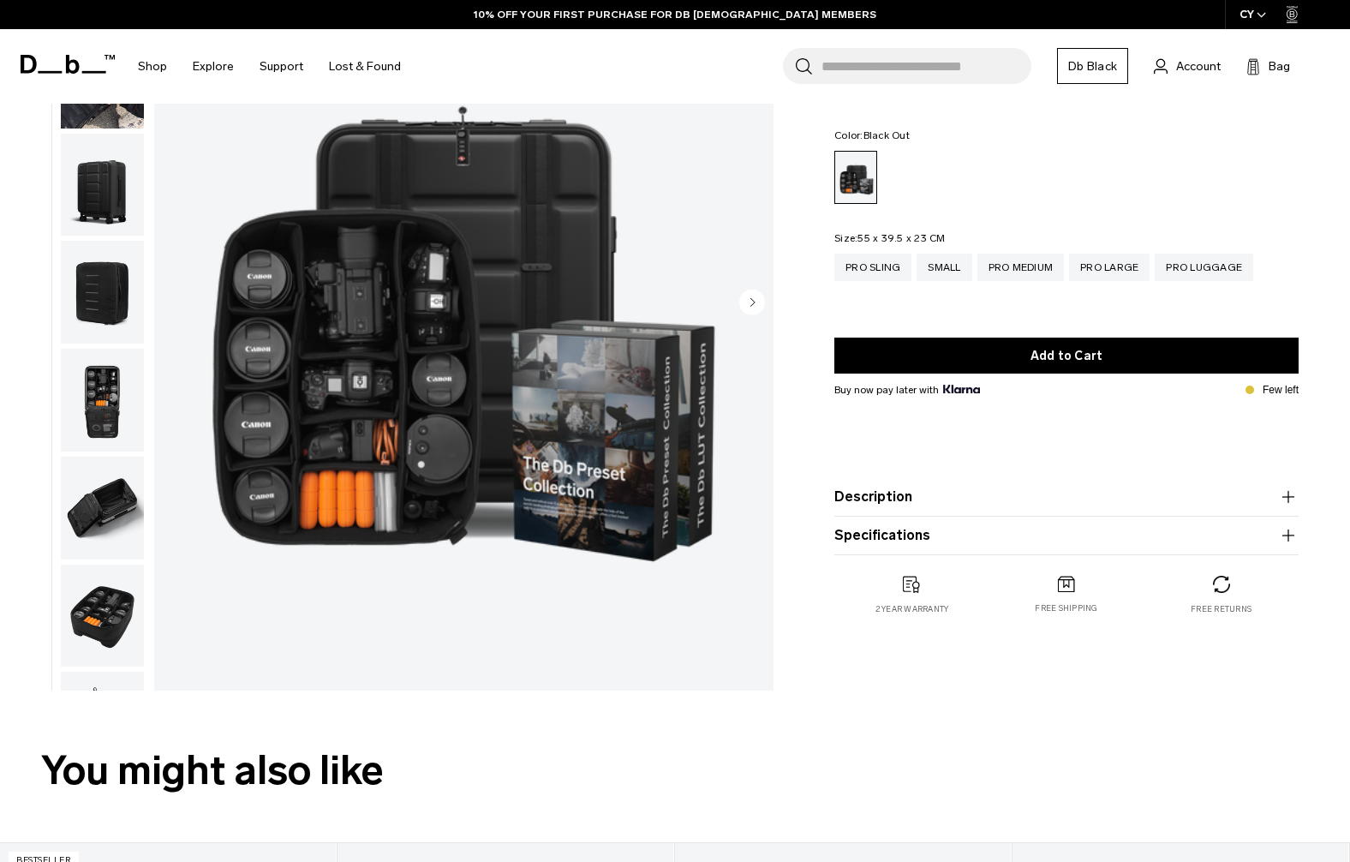
scroll to position [27, 0]
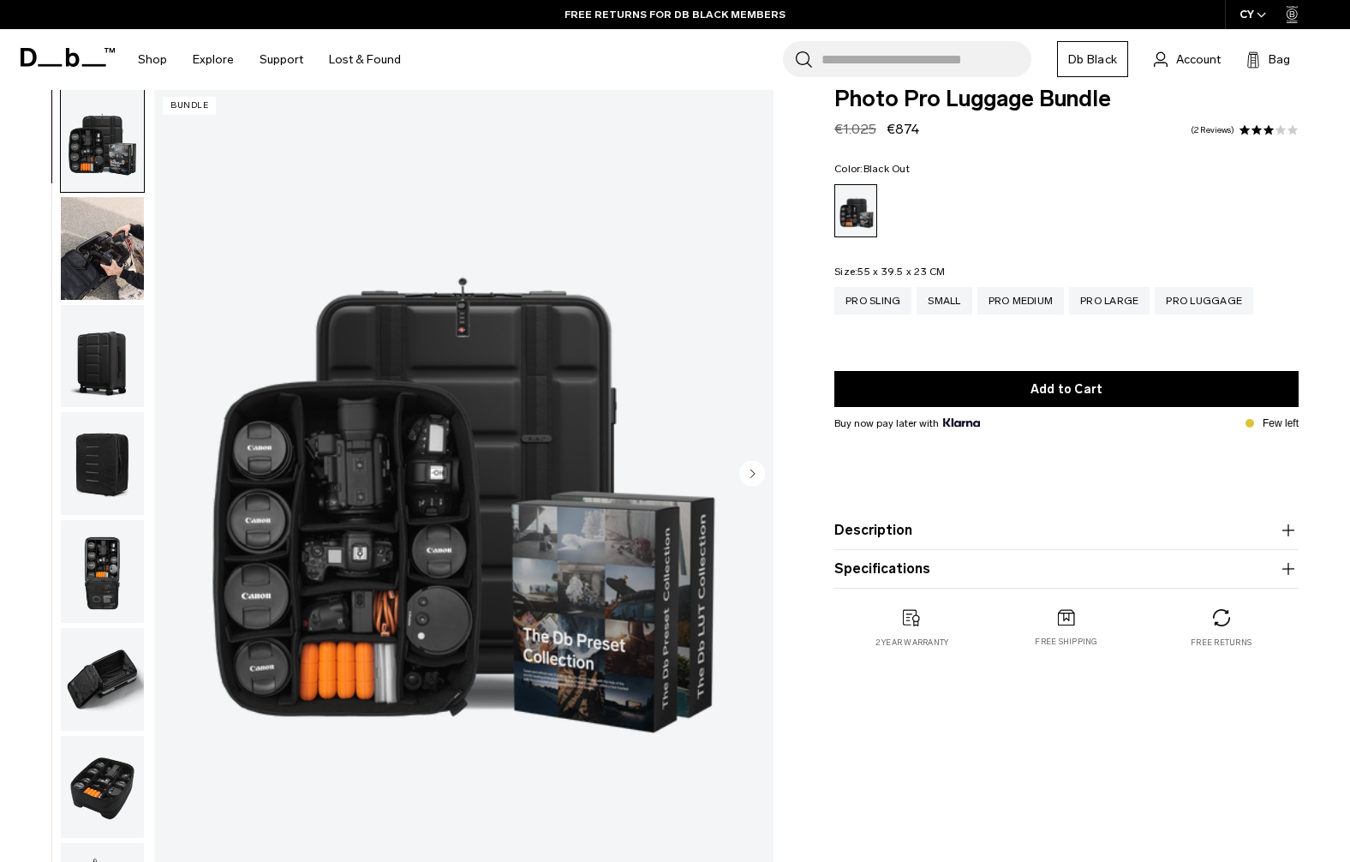
click at [95, 355] on img "button" at bounding box center [102, 356] width 83 height 103
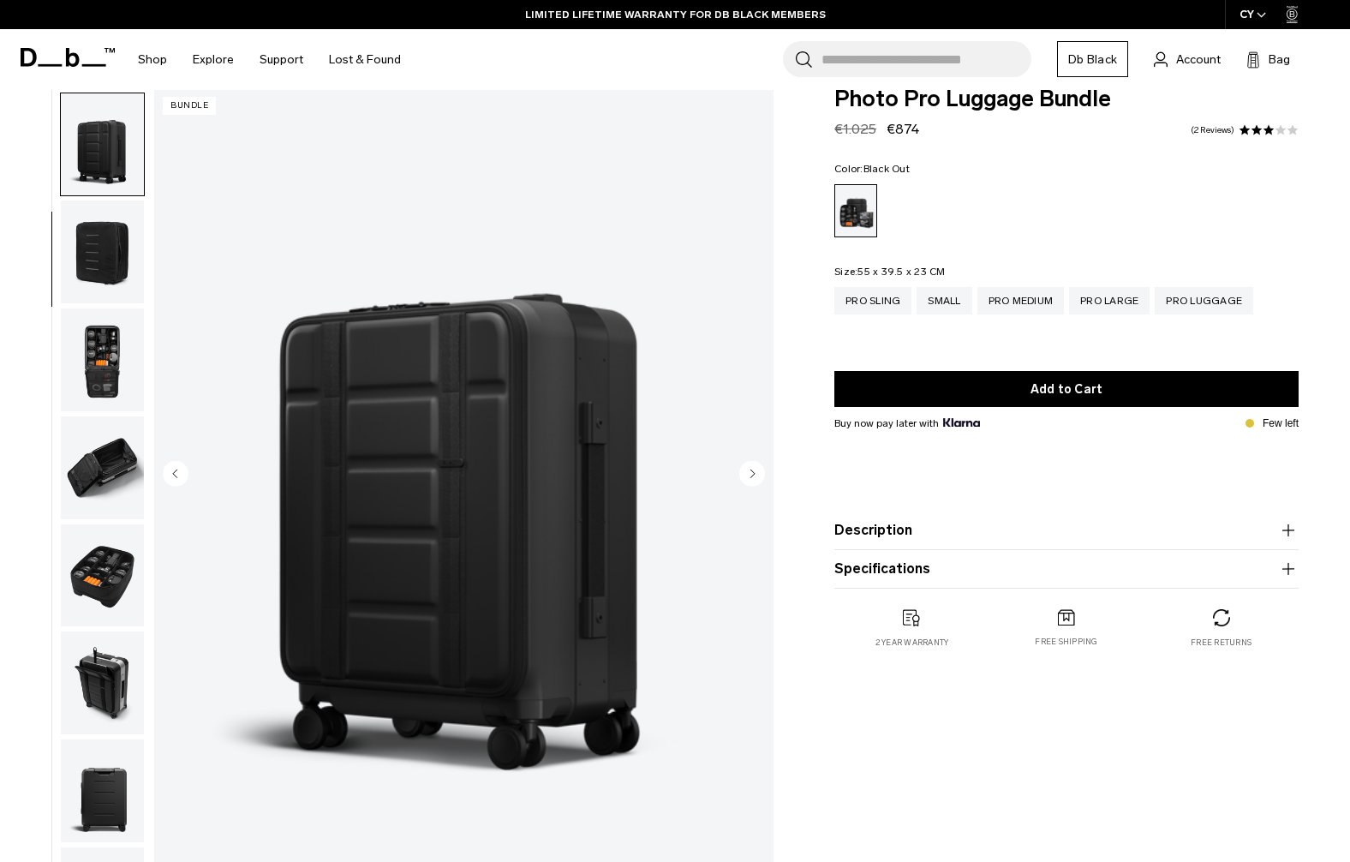
scroll to position [216, 0]
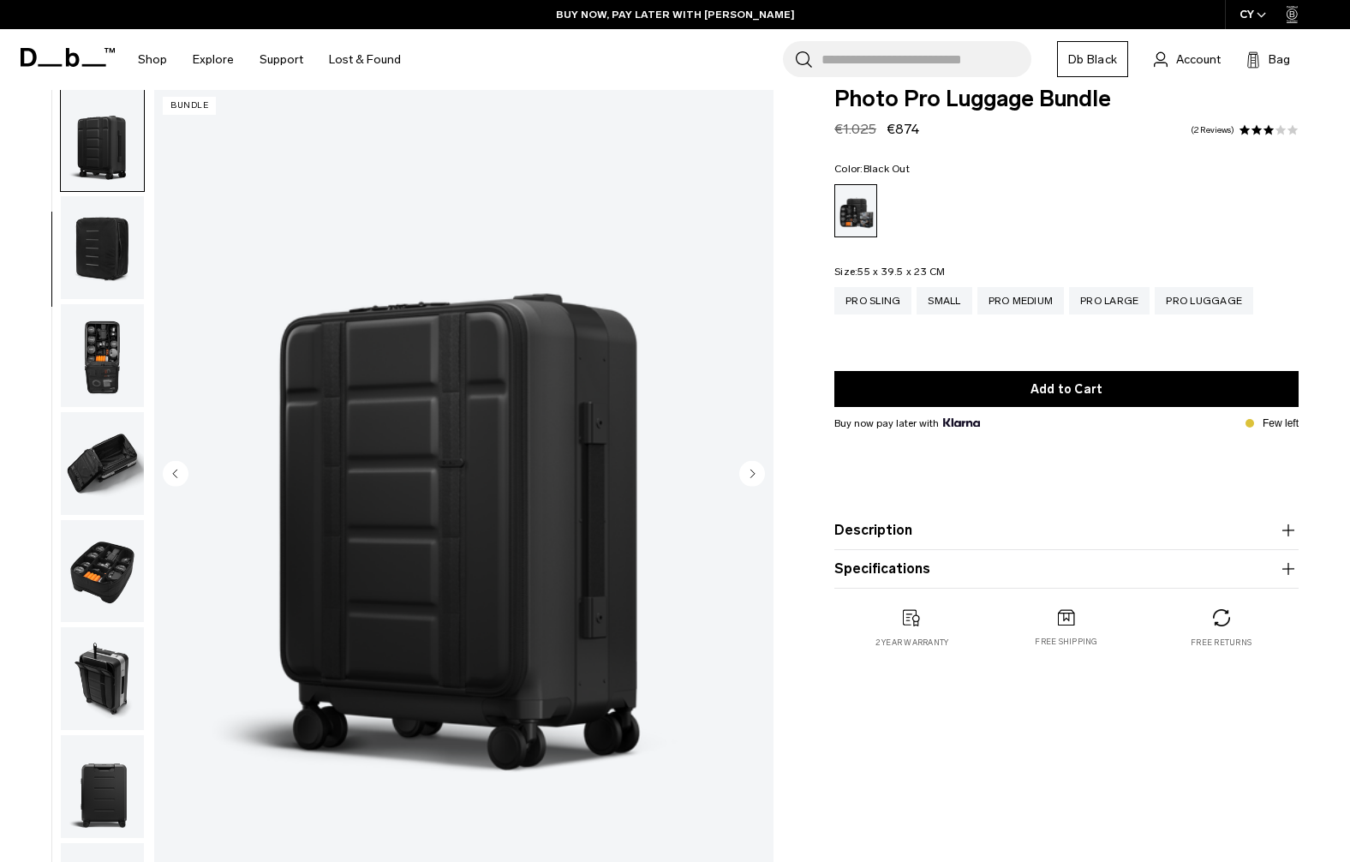
drag, startPoint x: 881, startPoint y: 125, endPoint x: 918, endPoint y: 126, distance: 36.8
click at [918, 126] on div "Photo Pro Luggage Bundle Regular price €1.025 €874 3.0 star rating 2 Reviews" at bounding box center [1066, 113] width 464 height 51
click at [120, 356] on img "button" at bounding box center [102, 355] width 83 height 103
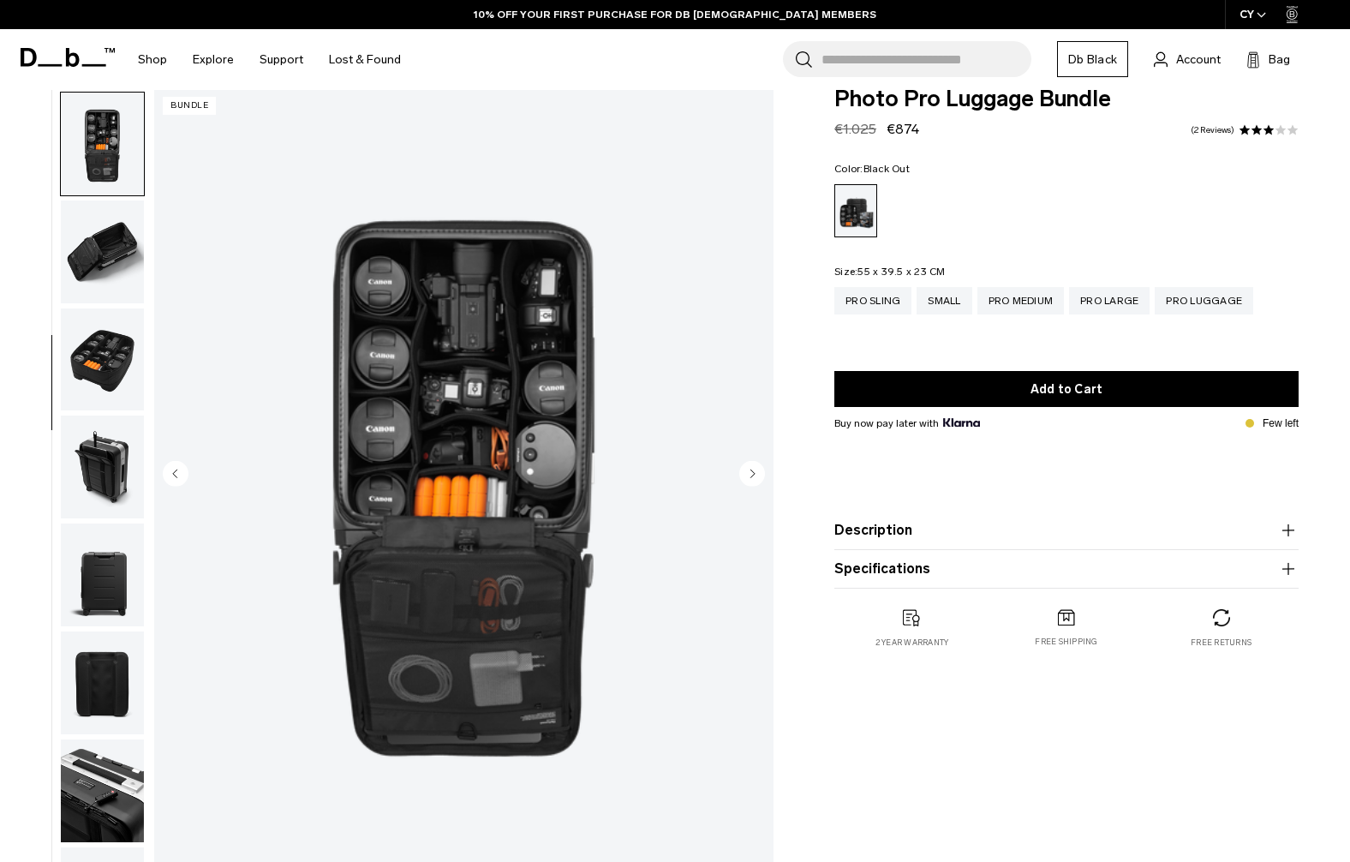
scroll to position [432, 0]
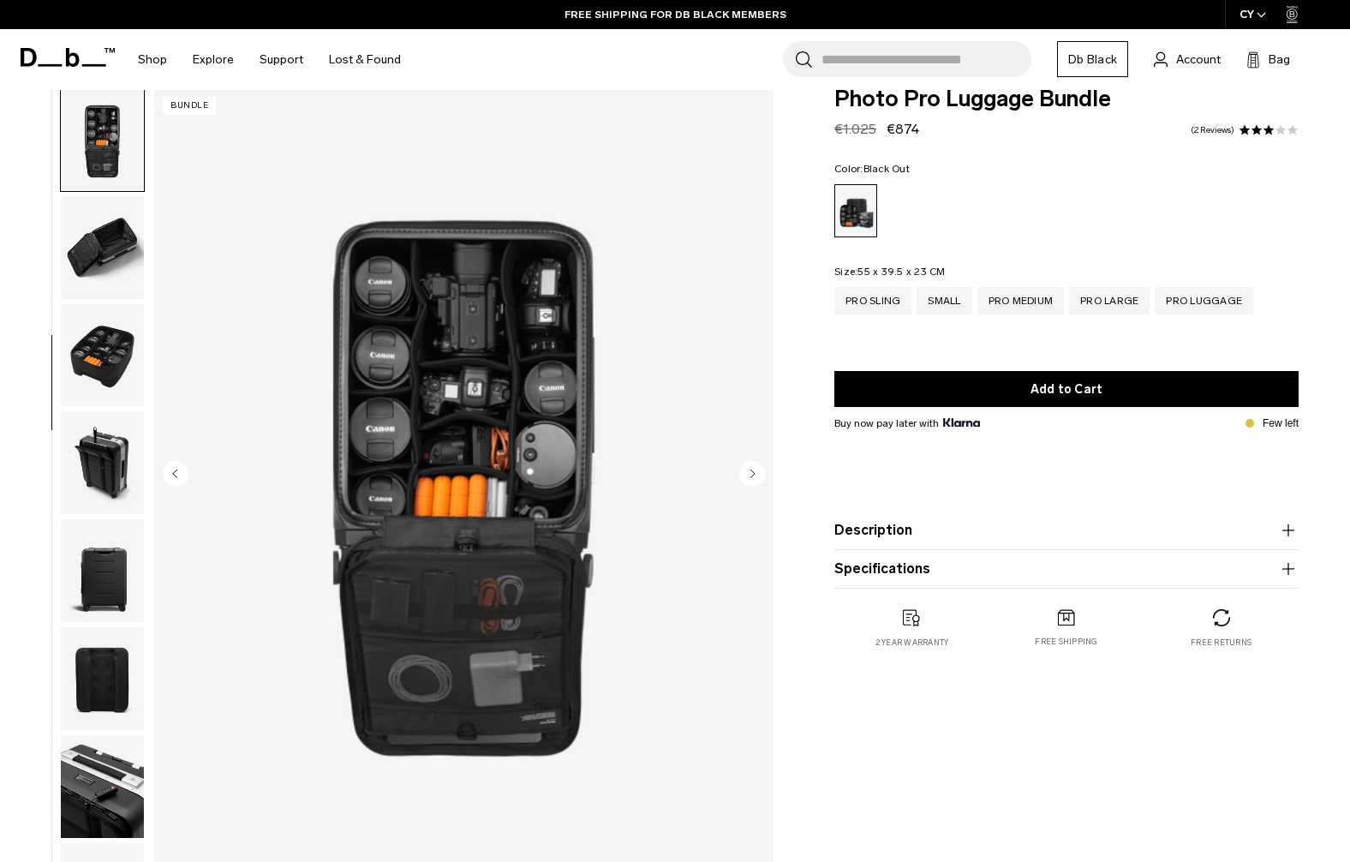
drag, startPoint x: 858, startPoint y: 132, endPoint x: 887, endPoint y: 129, distance: 29.2
click at [887, 129] on div "Regular price €1.025 €874" at bounding box center [876, 129] width 85 height 21
click at [886, 129] on span "€874" at bounding box center [902, 129] width 33 height 16
click at [1119, 301] on div "Pro Large" at bounding box center [1109, 300] width 80 height 27
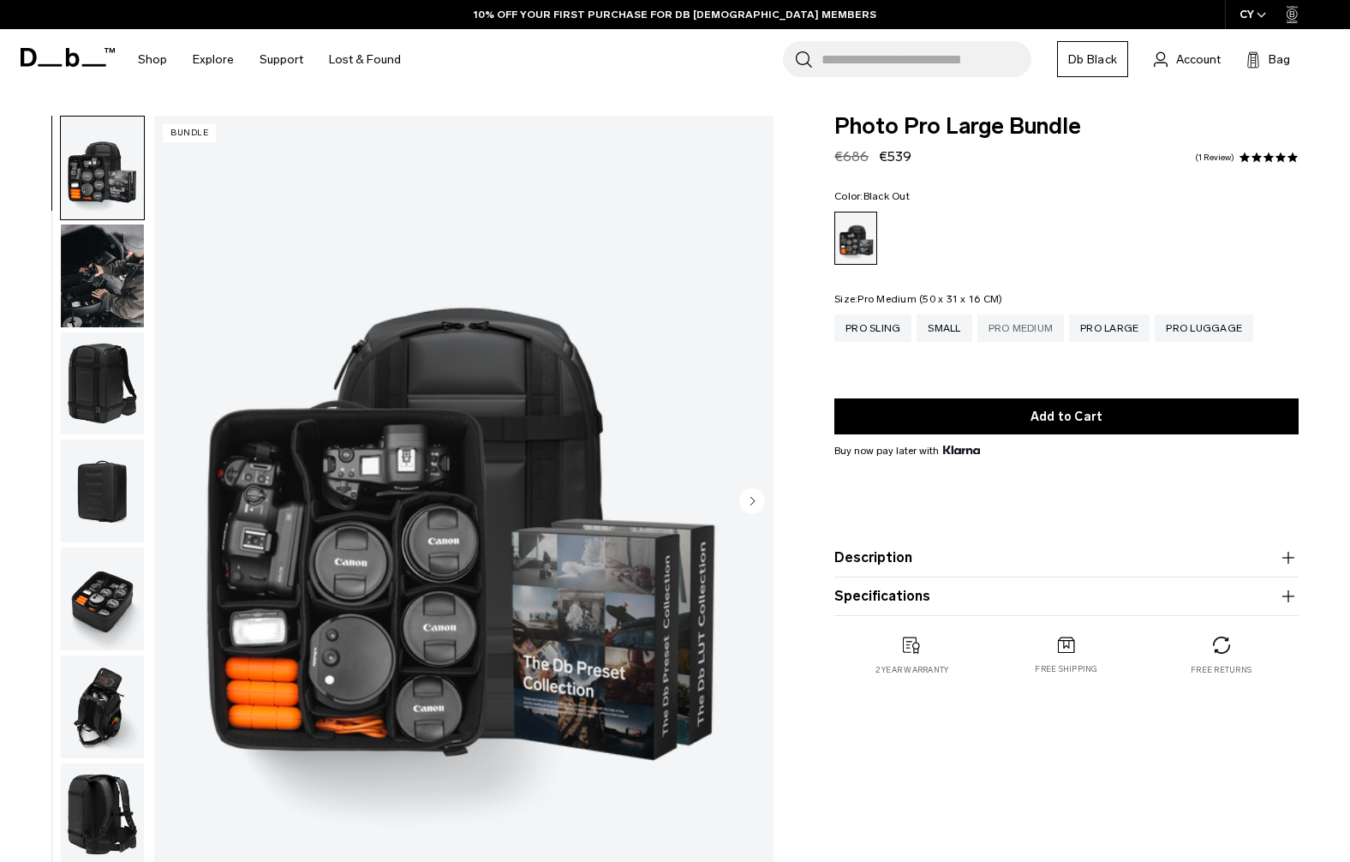
click at [1017, 337] on div "Pro Medium" at bounding box center [1020, 327] width 87 height 27
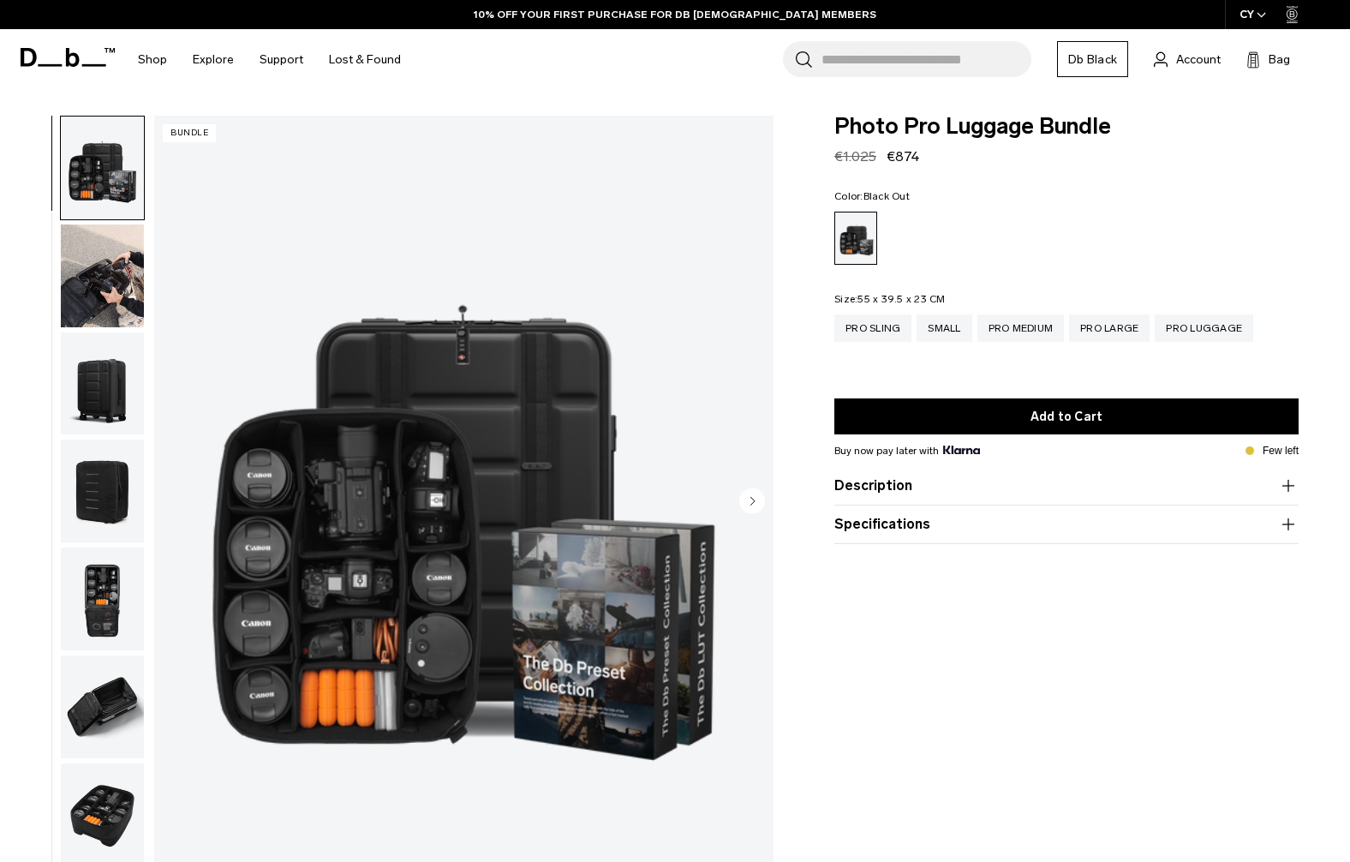
click at [123, 407] on img "button" at bounding box center [102, 383] width 83 height 103
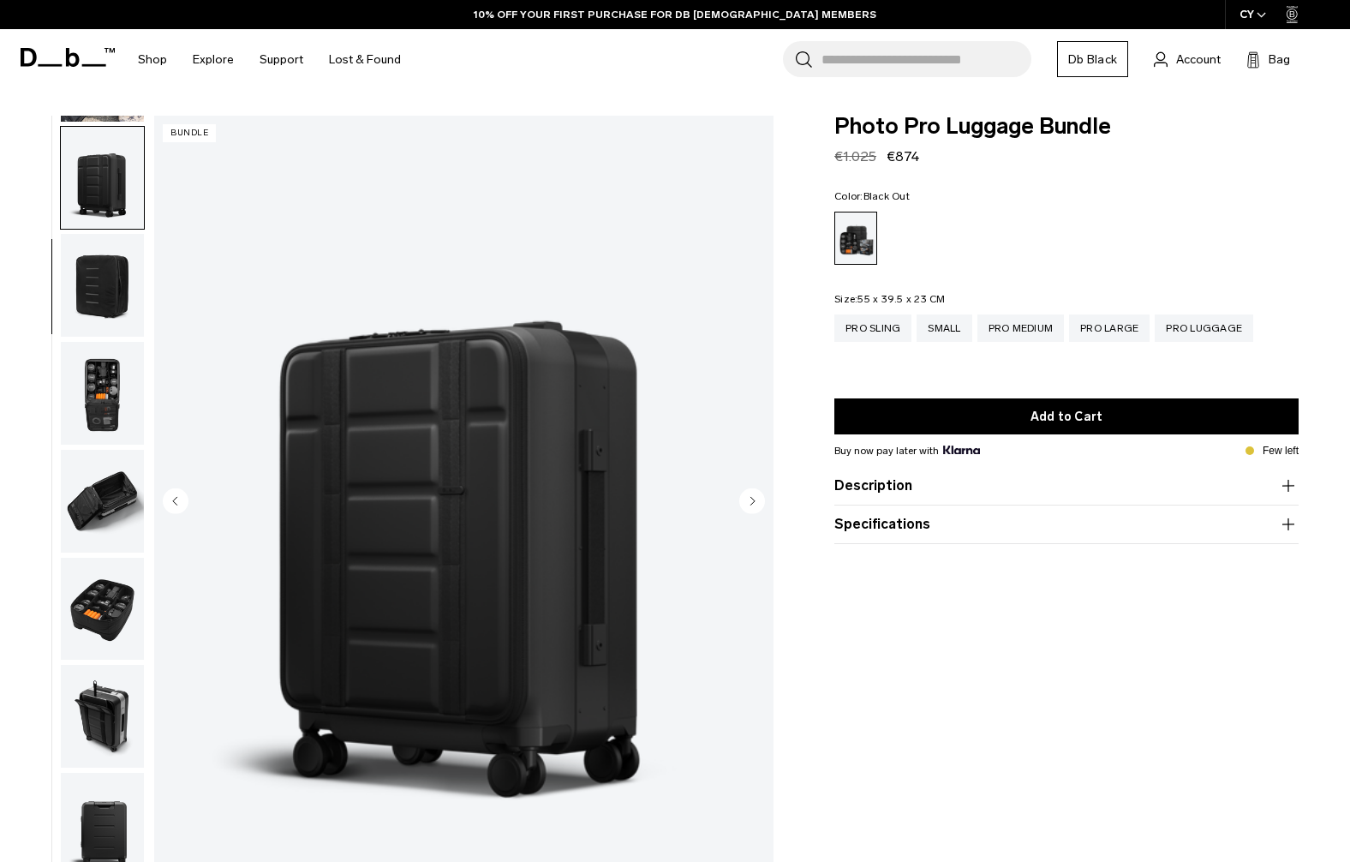
scroll to position [216, 0]
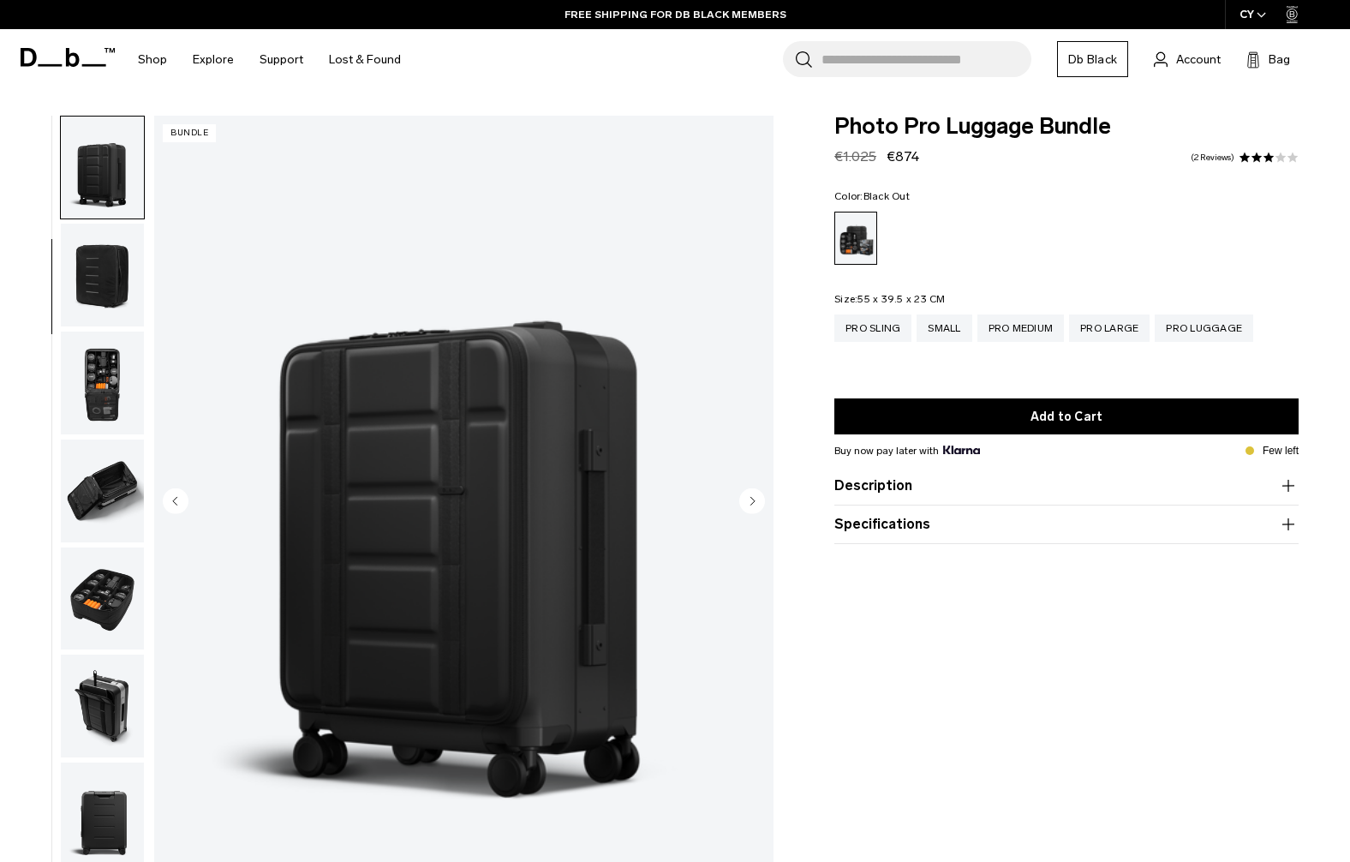
click at [103, 388] on img "button" at bounding box center [102, 382] width 83 height 103
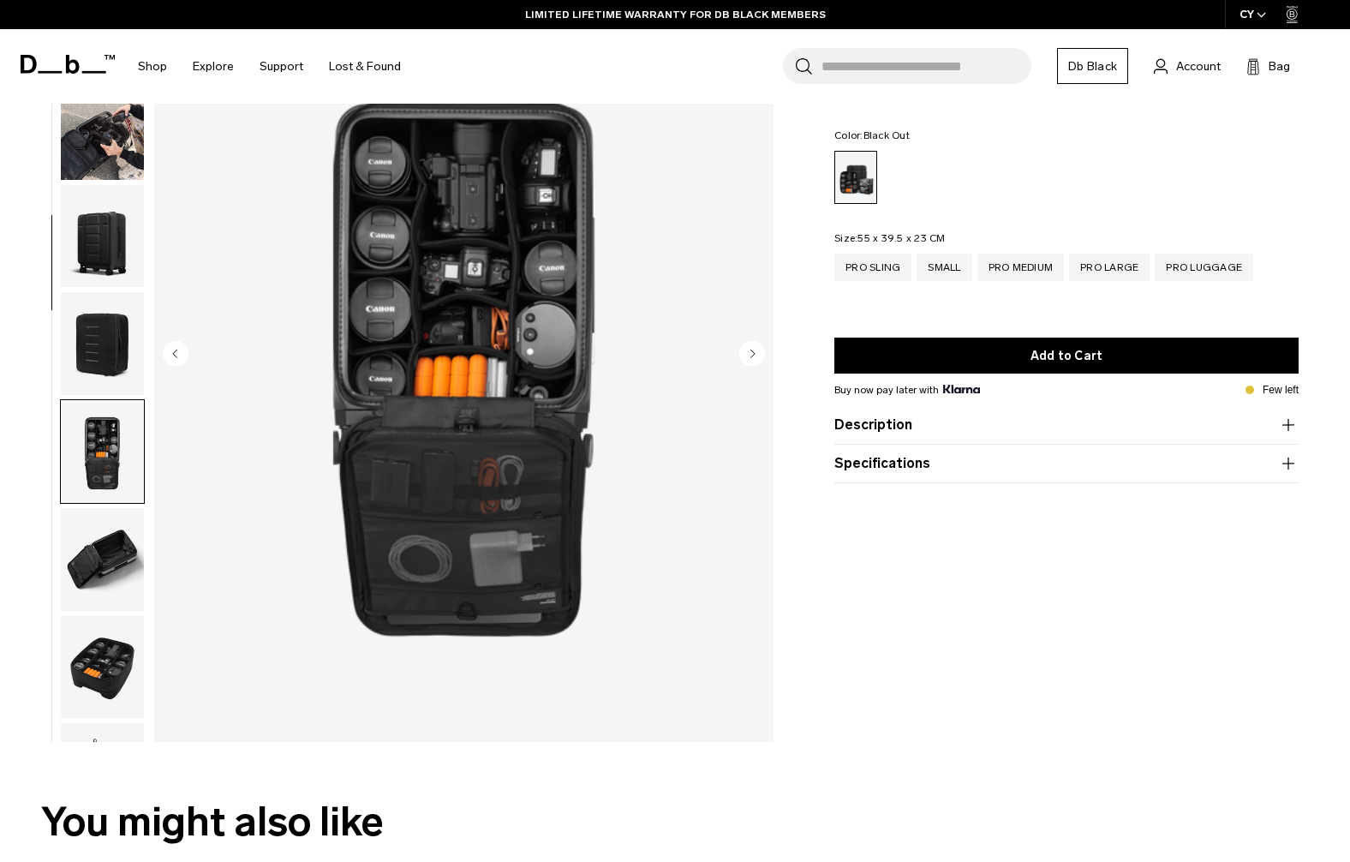
scroll to position [0, 0]
